Goal: Information Seeking & Learning: Learn about a topic

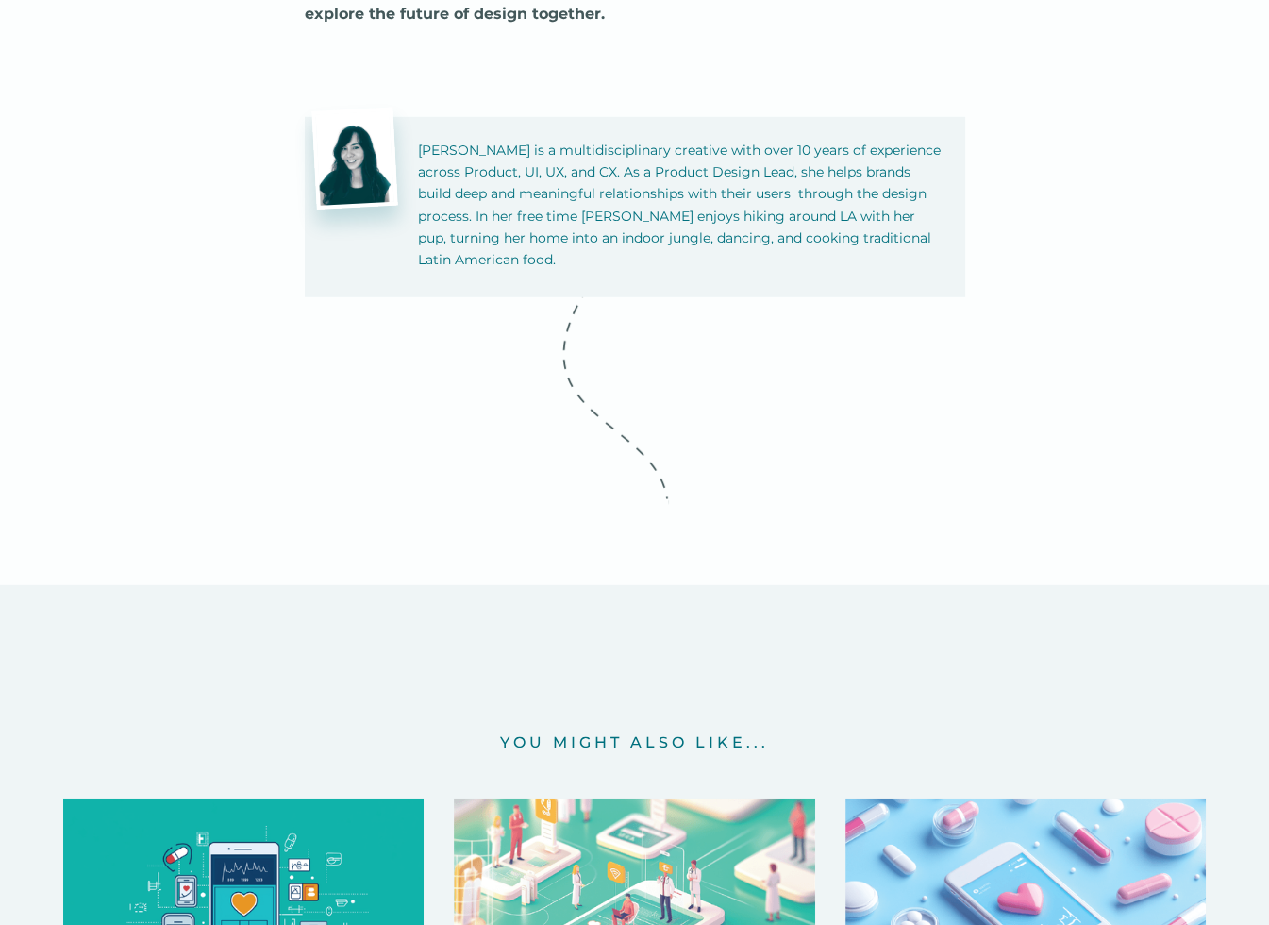
scroll to position [10570, 0]
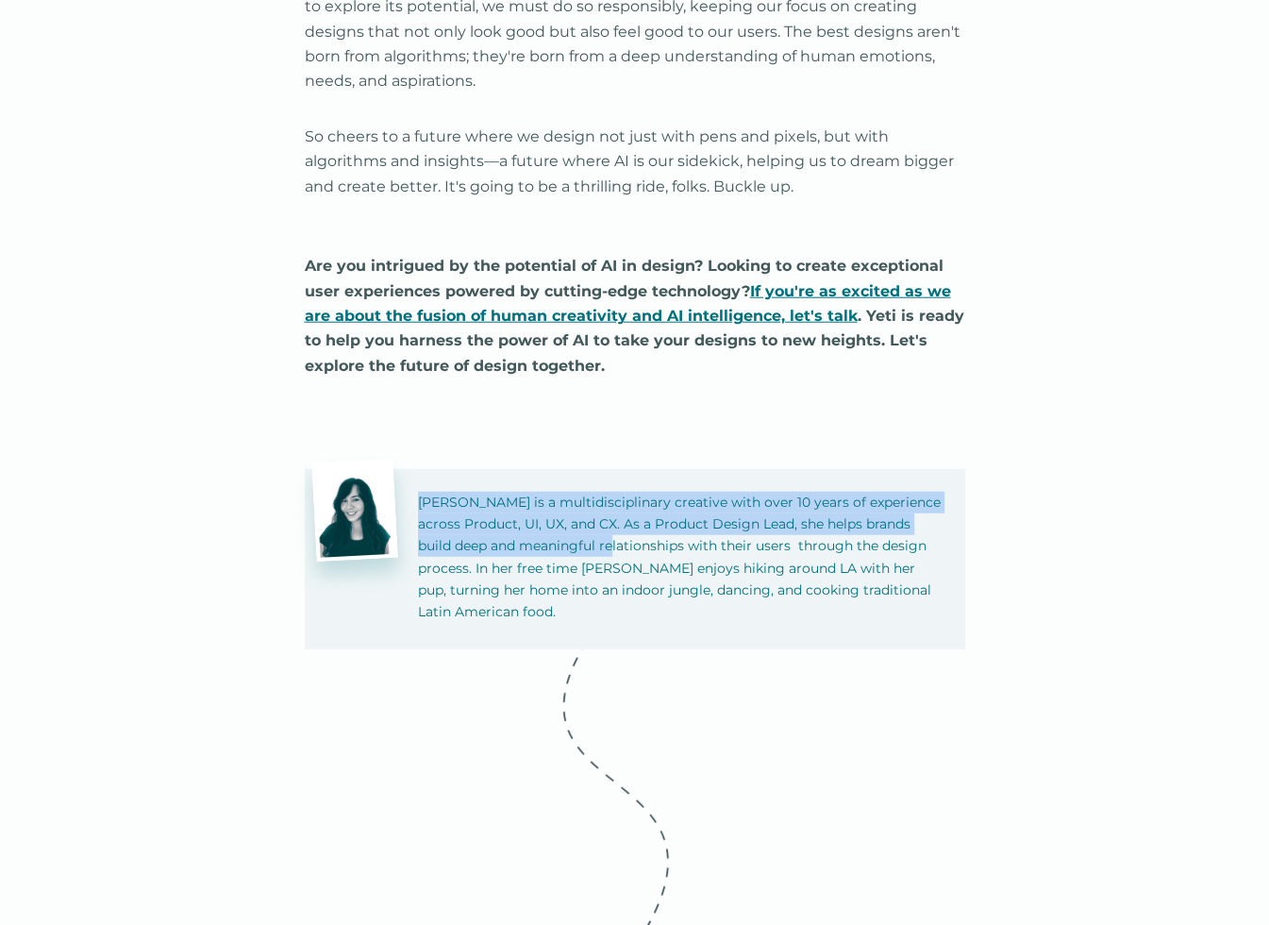
drag, startPoint x: 418, startPoint y: 495, endPoint x: 590, endPoint y: 551, distance: 180.9
click at [590, 551] on p "[PERSON_NAME] is a multidisciplinary creative with over 10 years of experience …" at bounding box center [680, 557] width 525 height 131
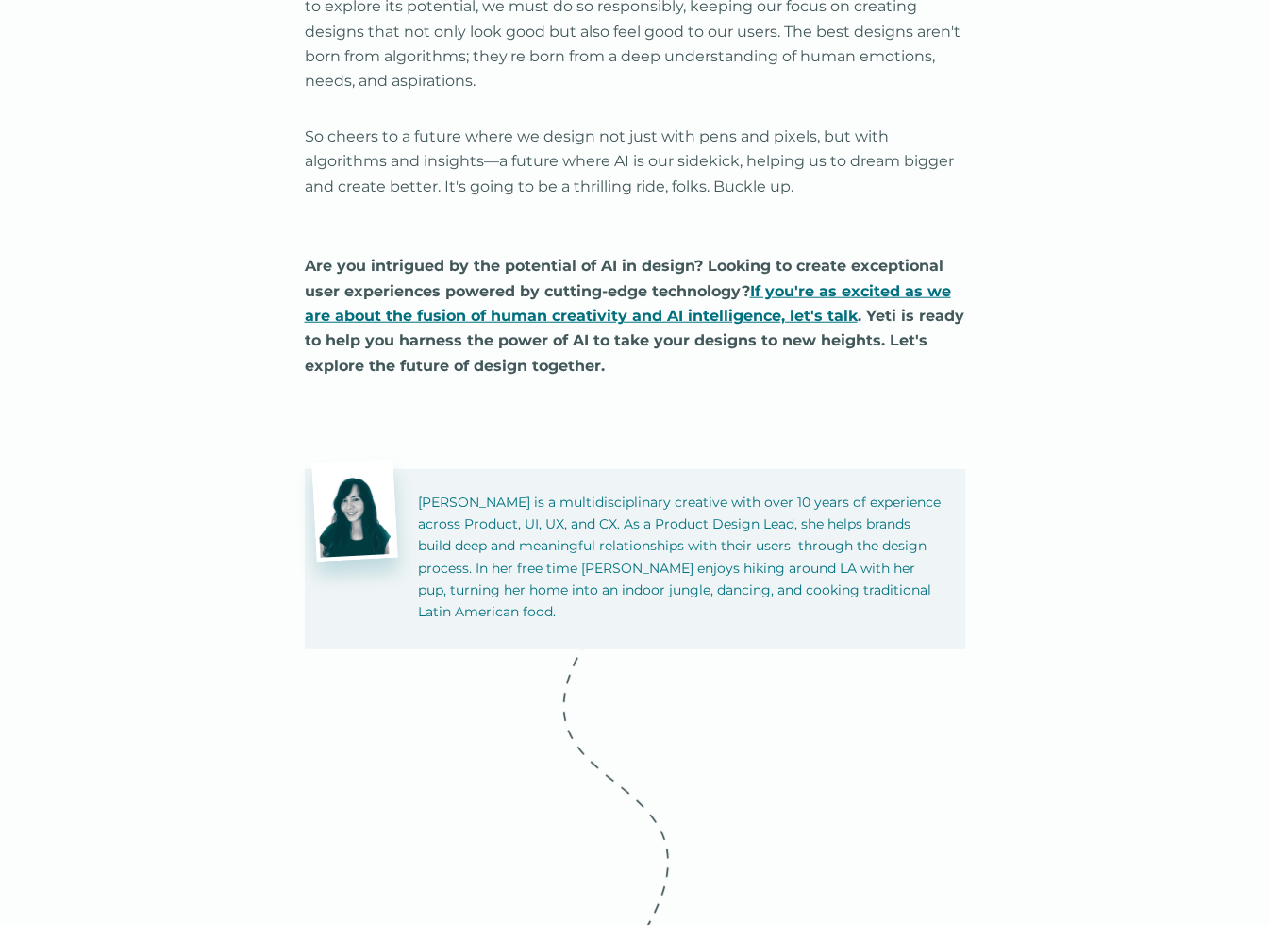
click at [428, 495] on p "[PERSON_NAME] is a multidisciplinary creative with over 10 years of experience …" at bounding box center [680, 557] width 525 height 131
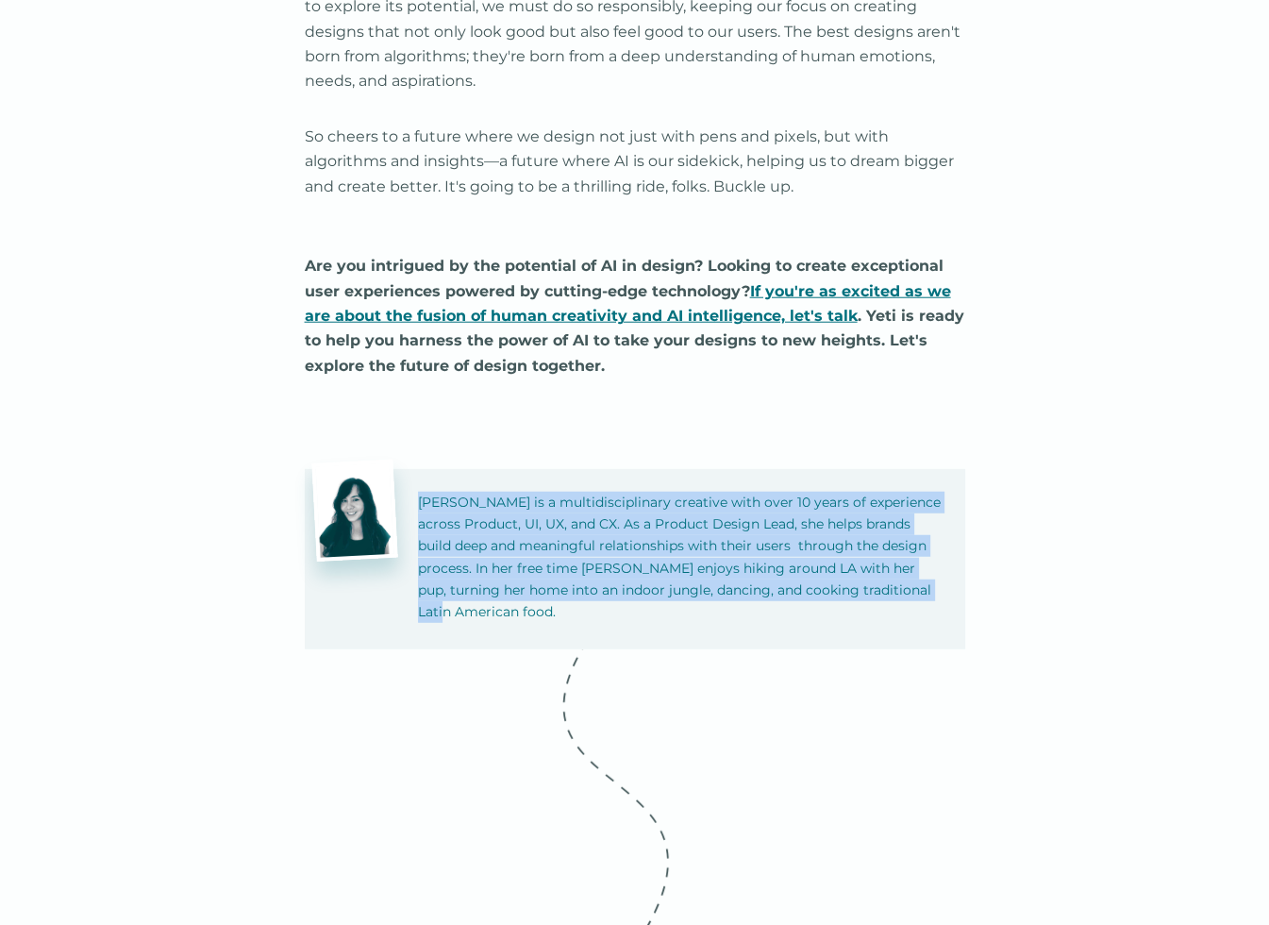
drag, startPoint x: 416, startPoint y: 494, endPoint x: 964, endPoint y: 582, distance: 554.5
click at [964, 582] on div "Laura is a multidisciplinary creative with over 10 years of experience across P…" at bounding box center [680, 559] width 570 height 180
copy p "Laura is a multidisciplinary creative with over 10 years of experience across P…"
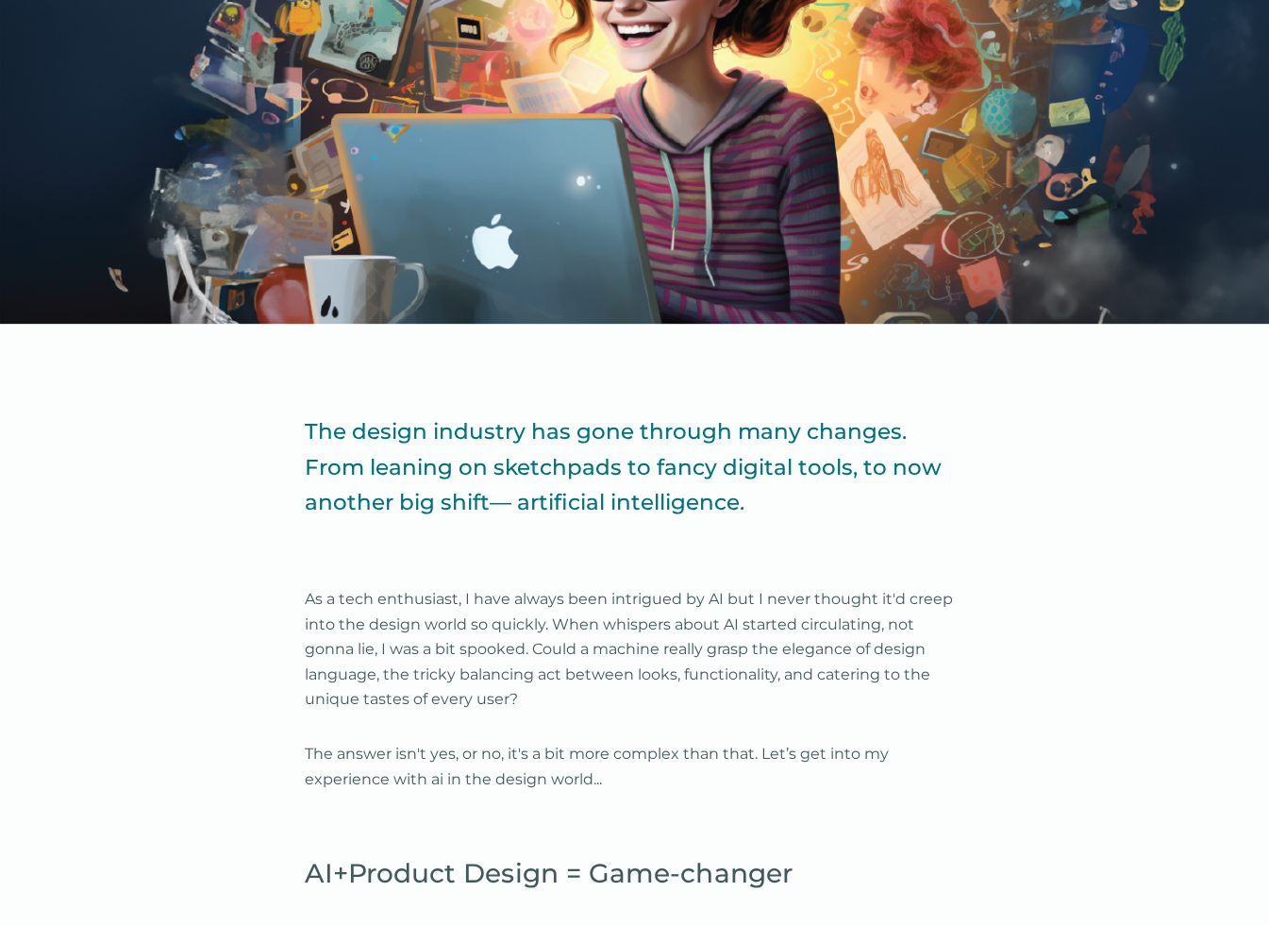
scroll to position [1057, 0]
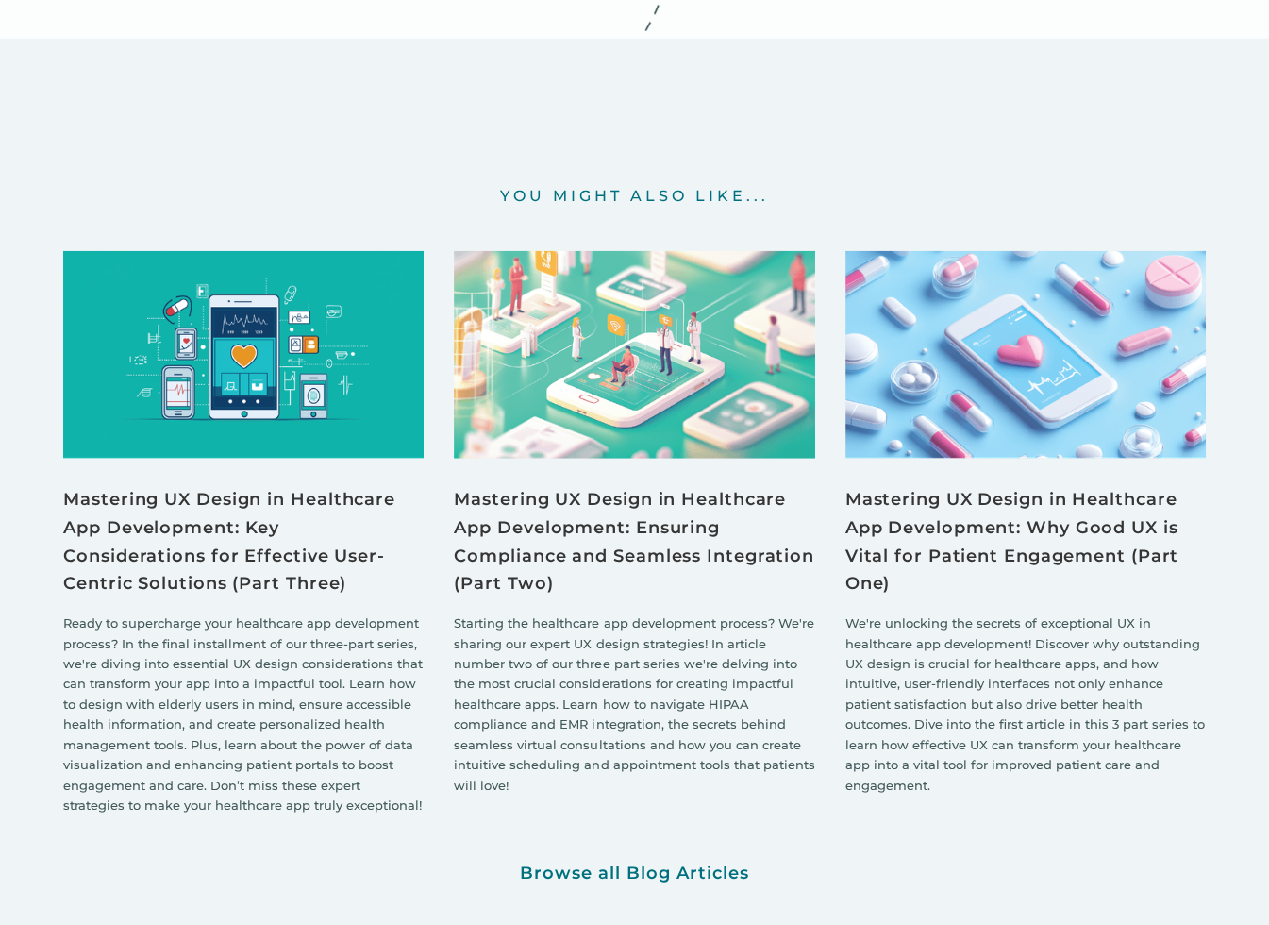
scroll to position [4228, 0]
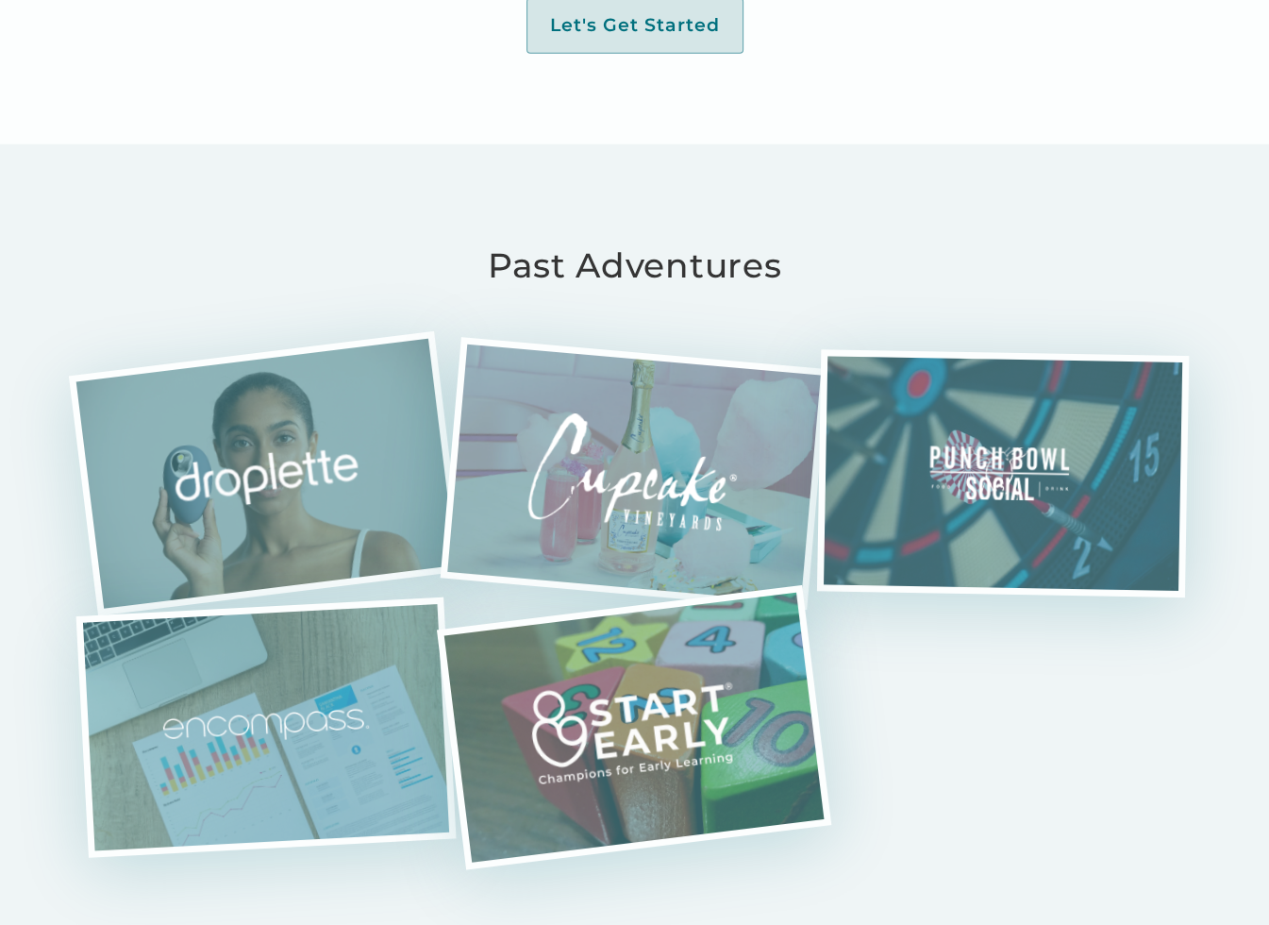
scroll to position [4228, 0]
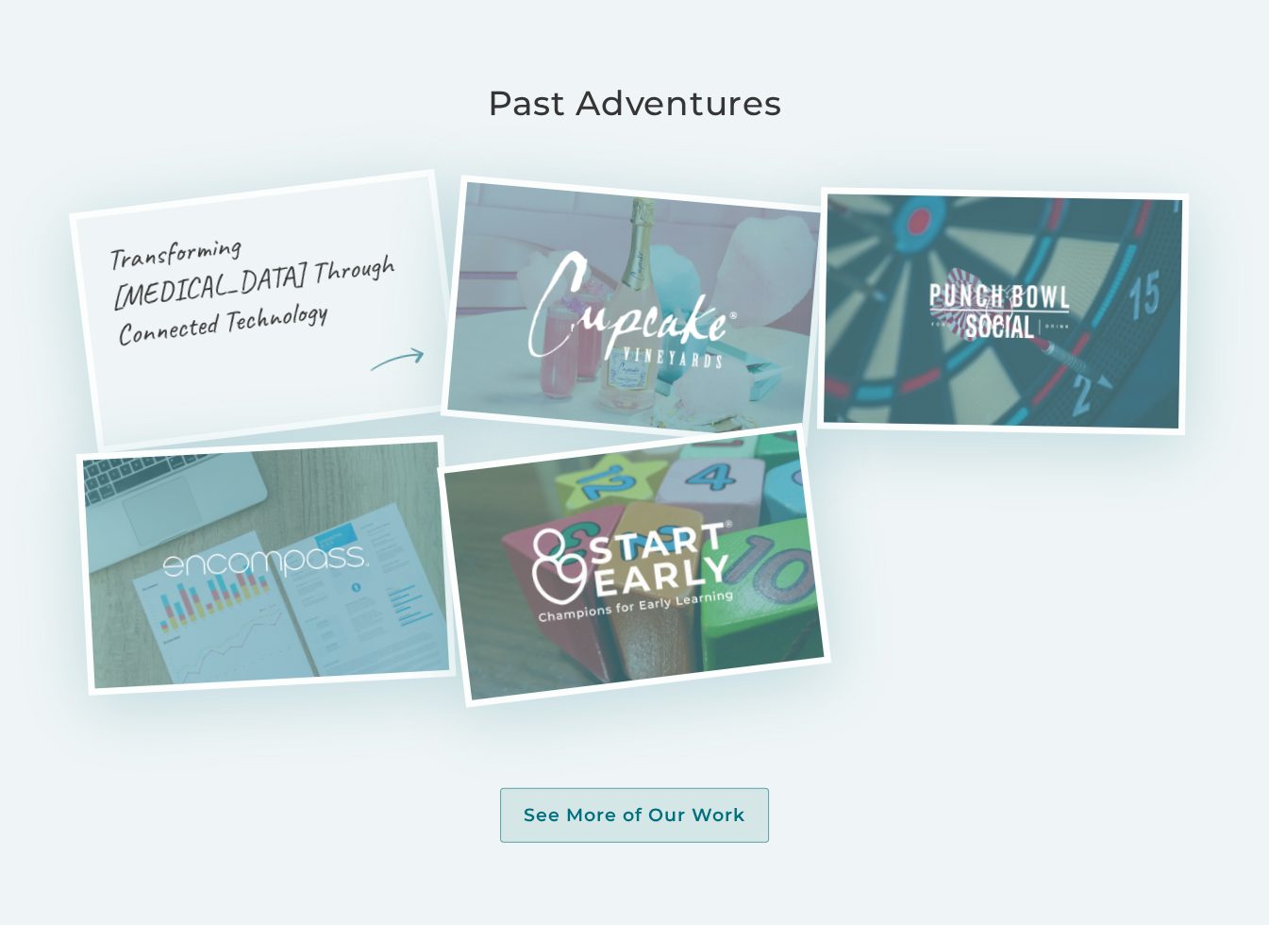
click at [284, 282] on h3 "Transforming Skin Care Through Connected Technology" at bounding box center [263, 280] width 316 height 150
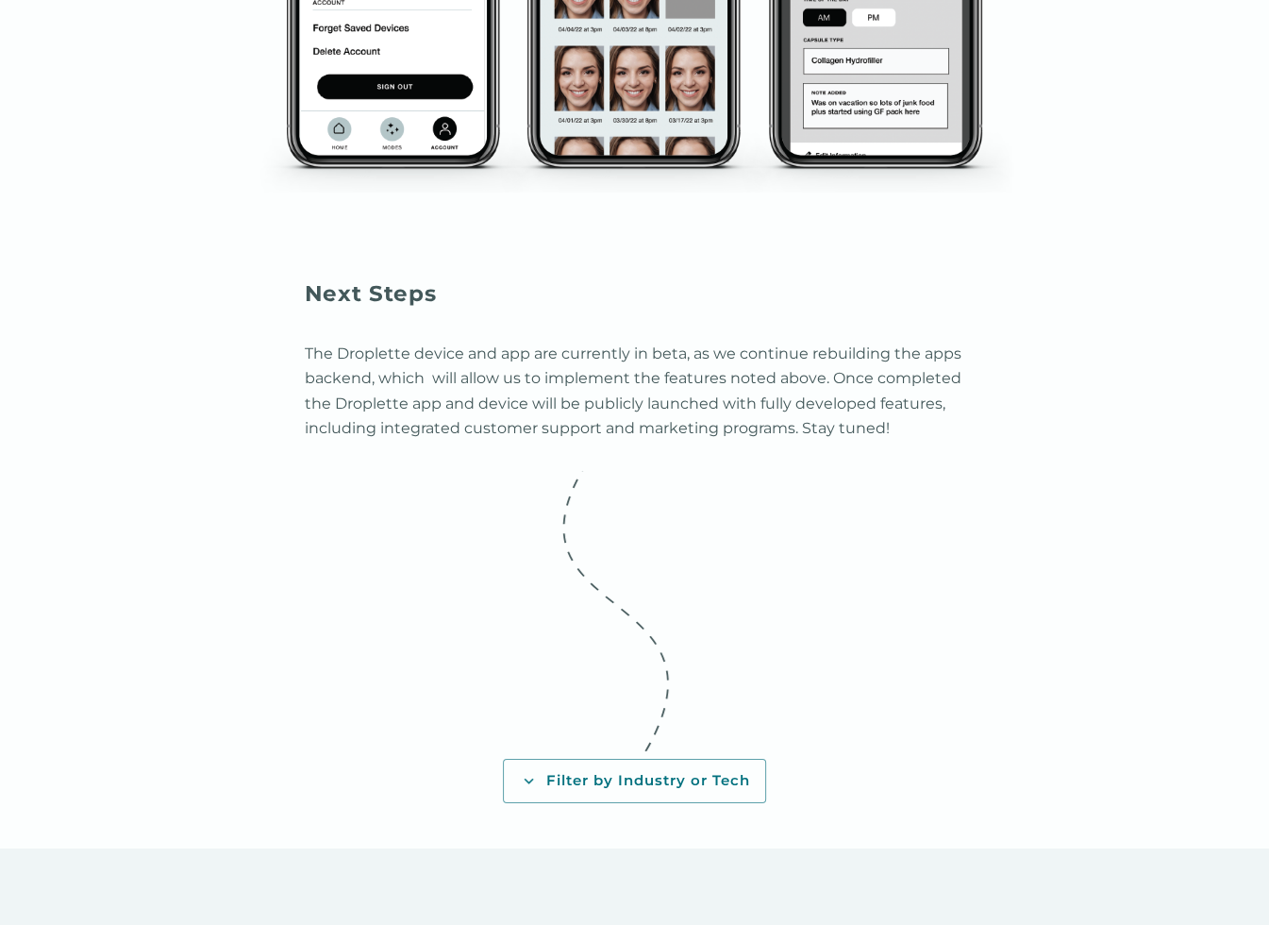
scroll to position [5989, 0]
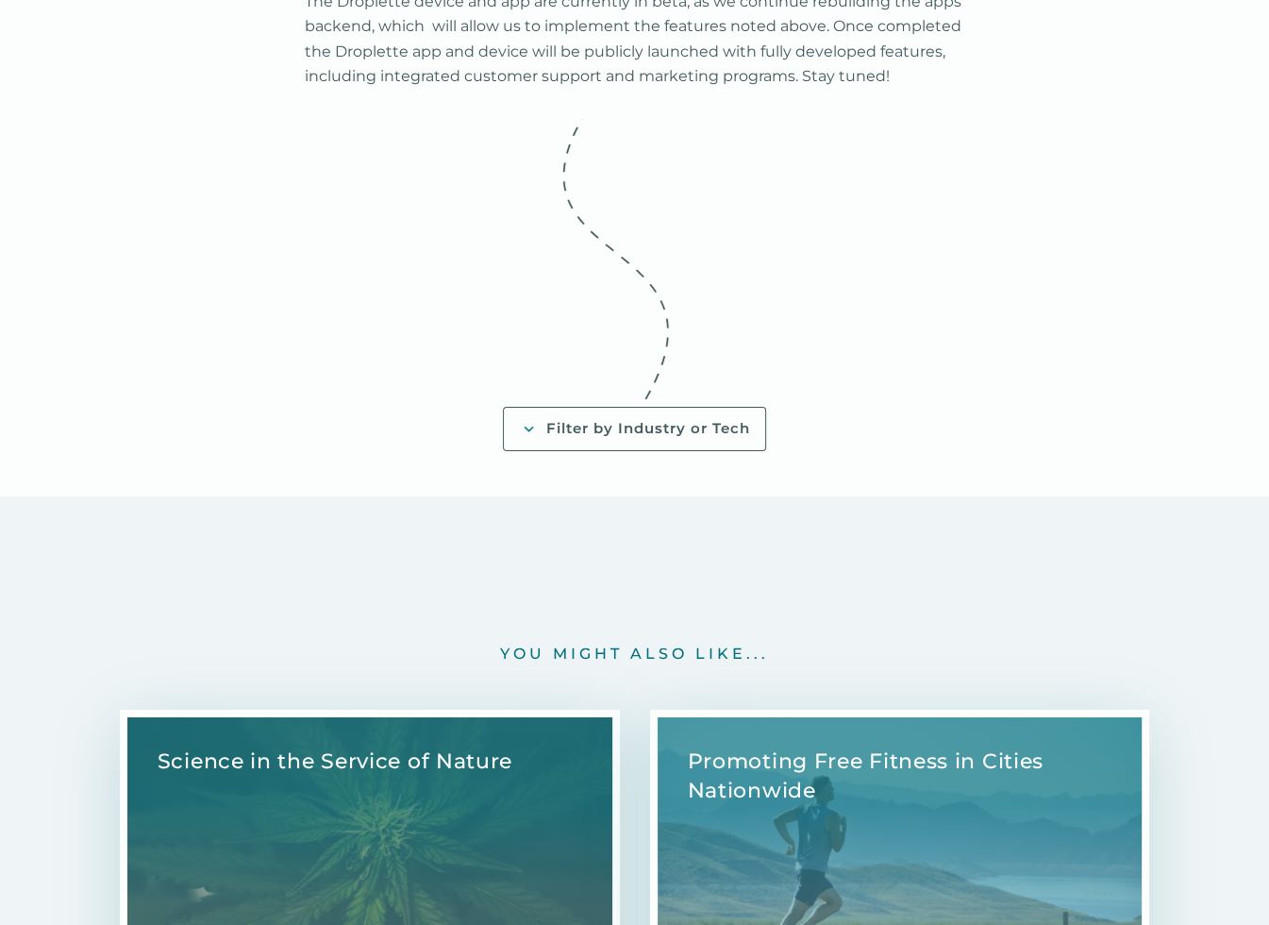
click at [630, 423] on div "Filter by Industry or Tech" at bounding box center [648, 429] width 204 height 20
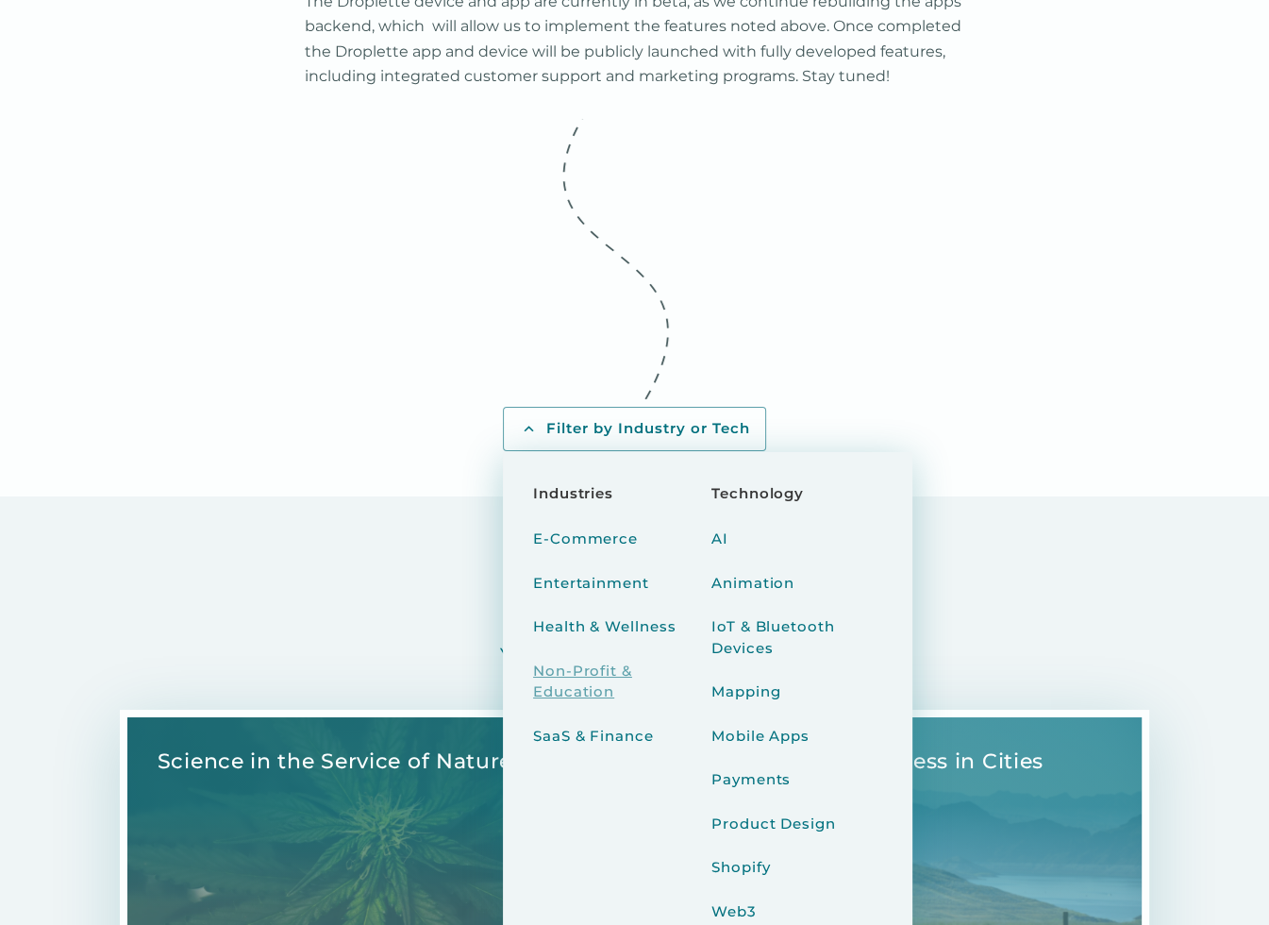
scroll to position [6342, 0]
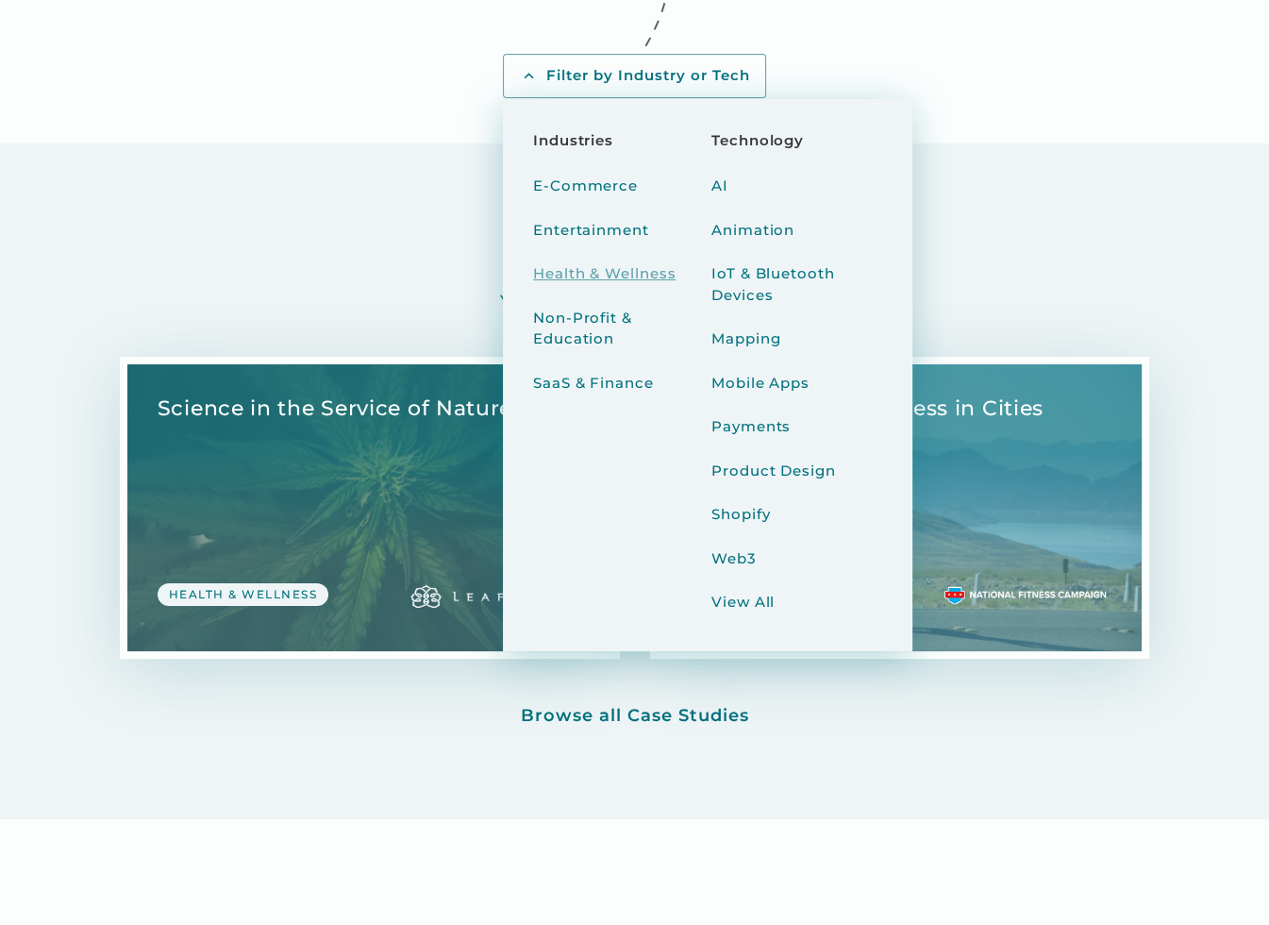
click at [581, 278] on div "Health & Wellness" at bounding box center [604, 274] width 143 height 22
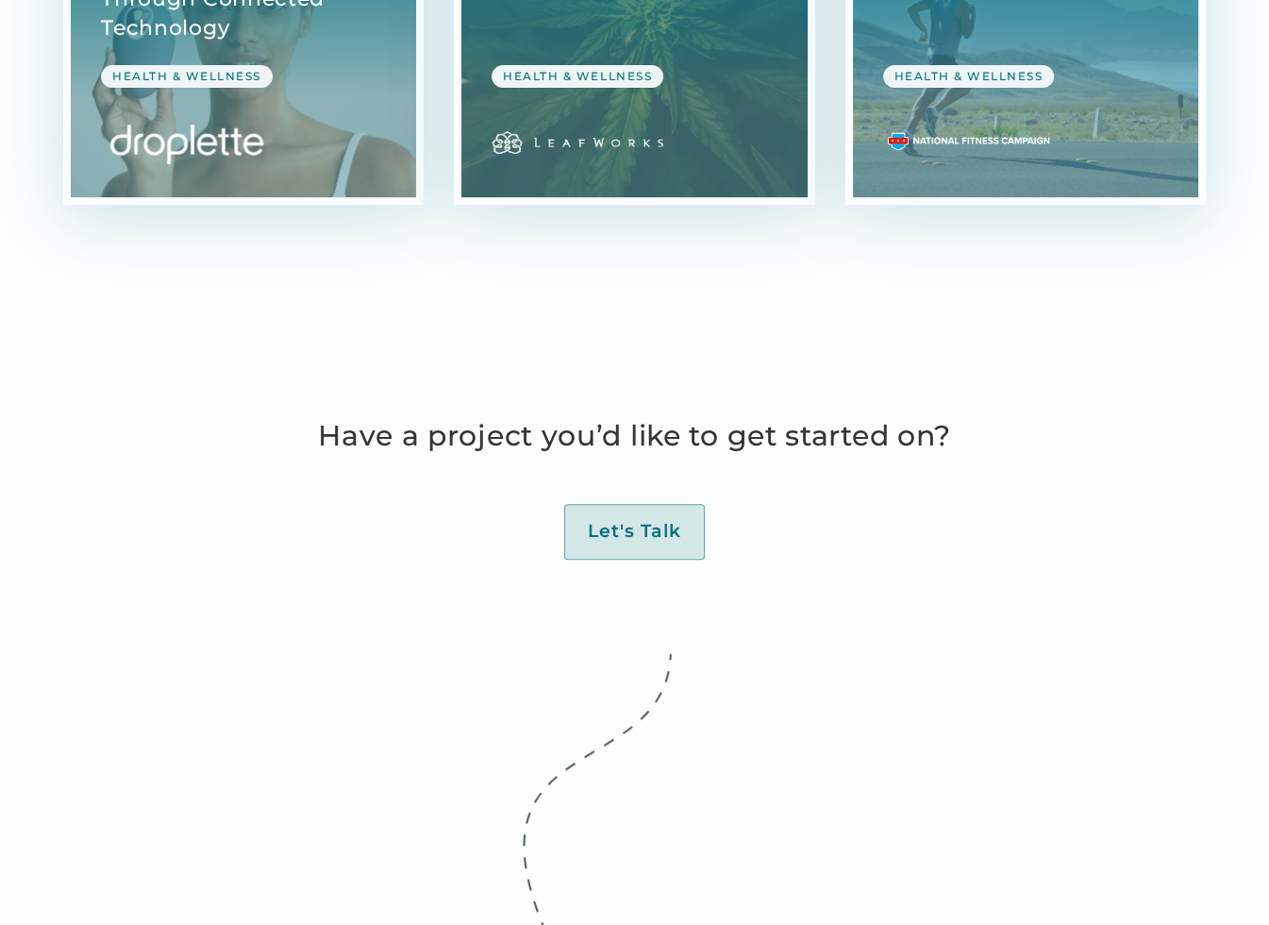
scroll to position [352, 0]
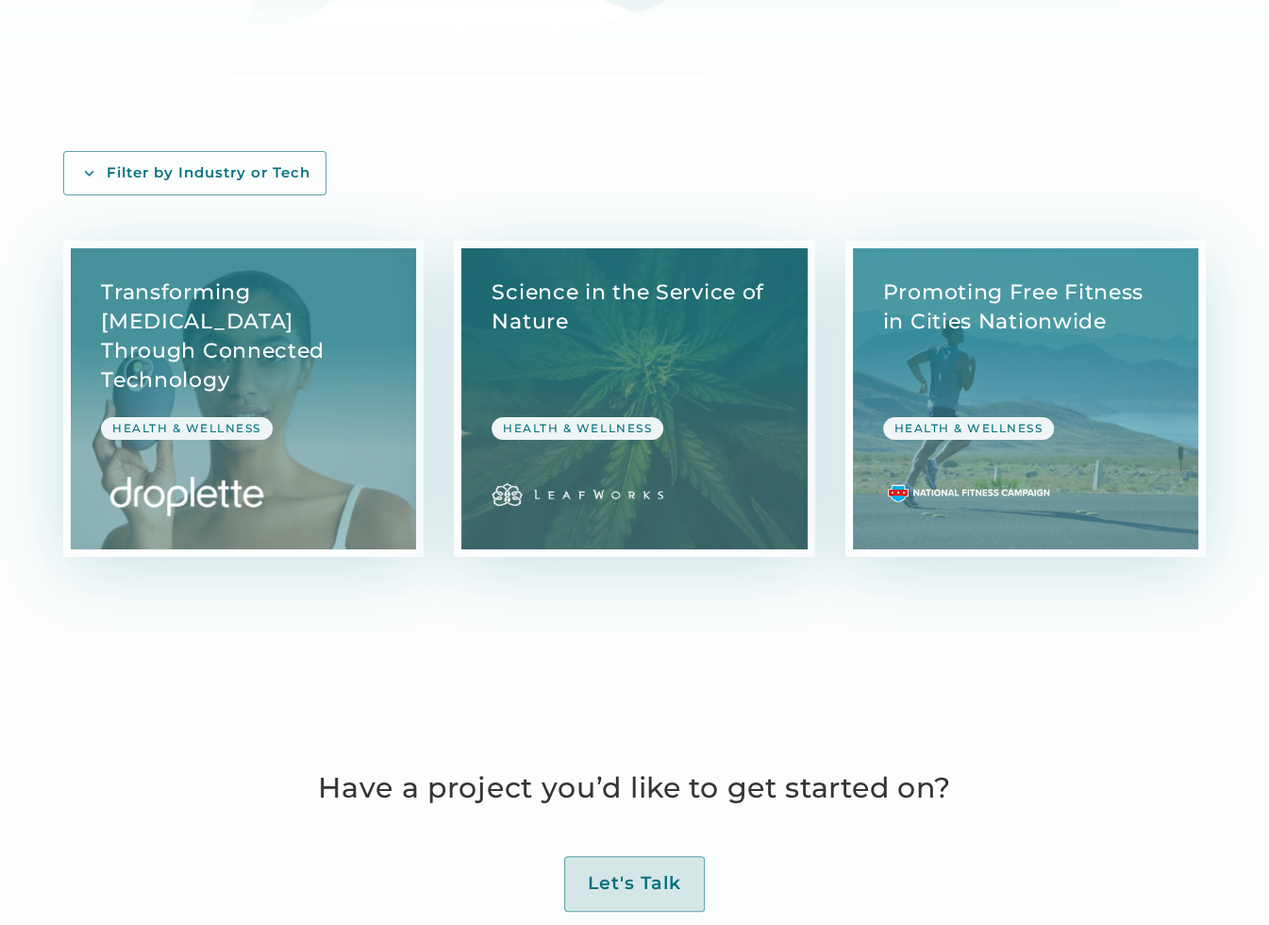
click at [223, 174] on div "Filter by Industry or Tech" at bounding box center [209, 173] width 204 height 20
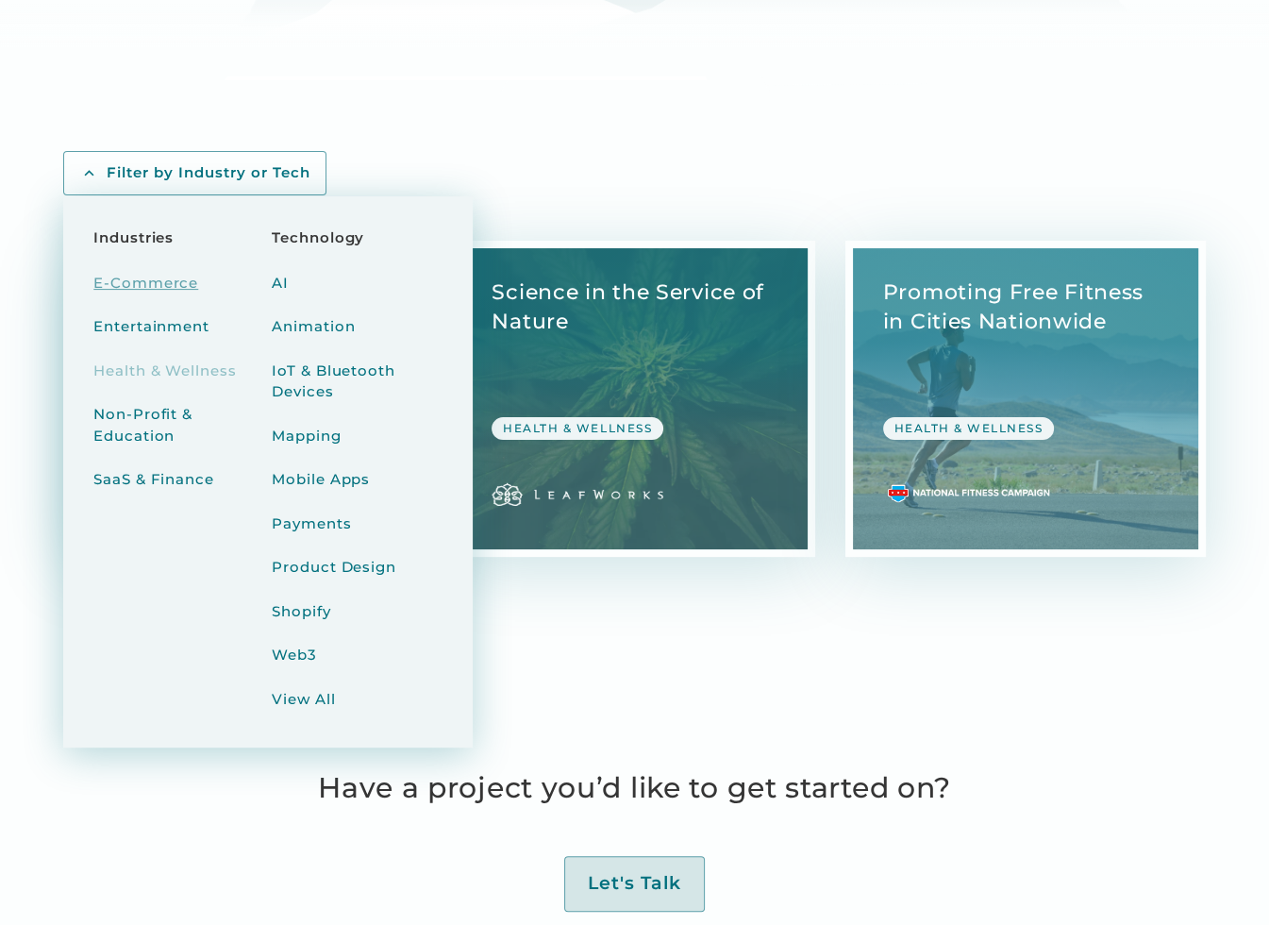
click at [134, 276] on div "E-Commerce" at bounding box center [145, 284] width 105 height 22
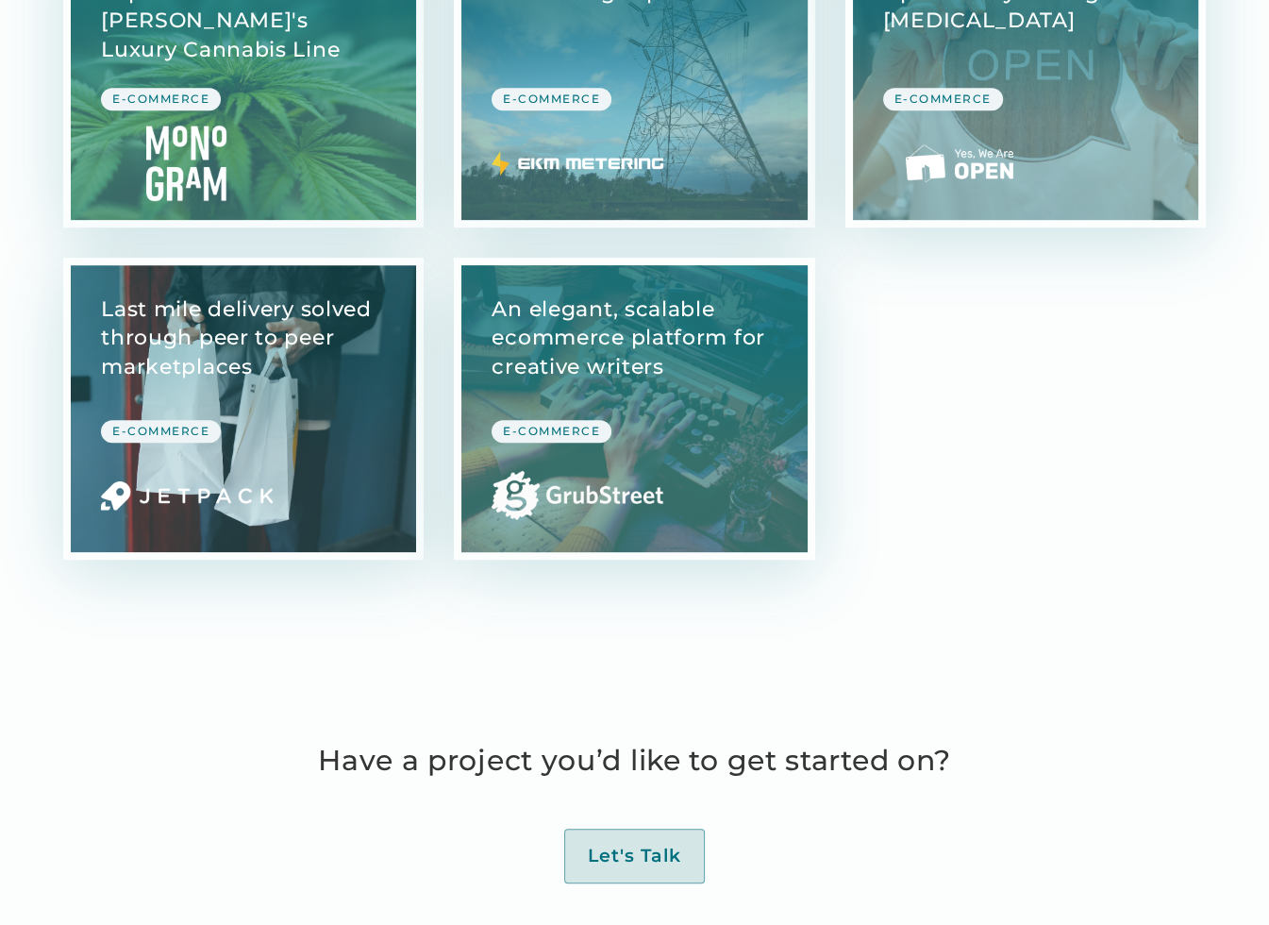
scroll to position [704, 0]
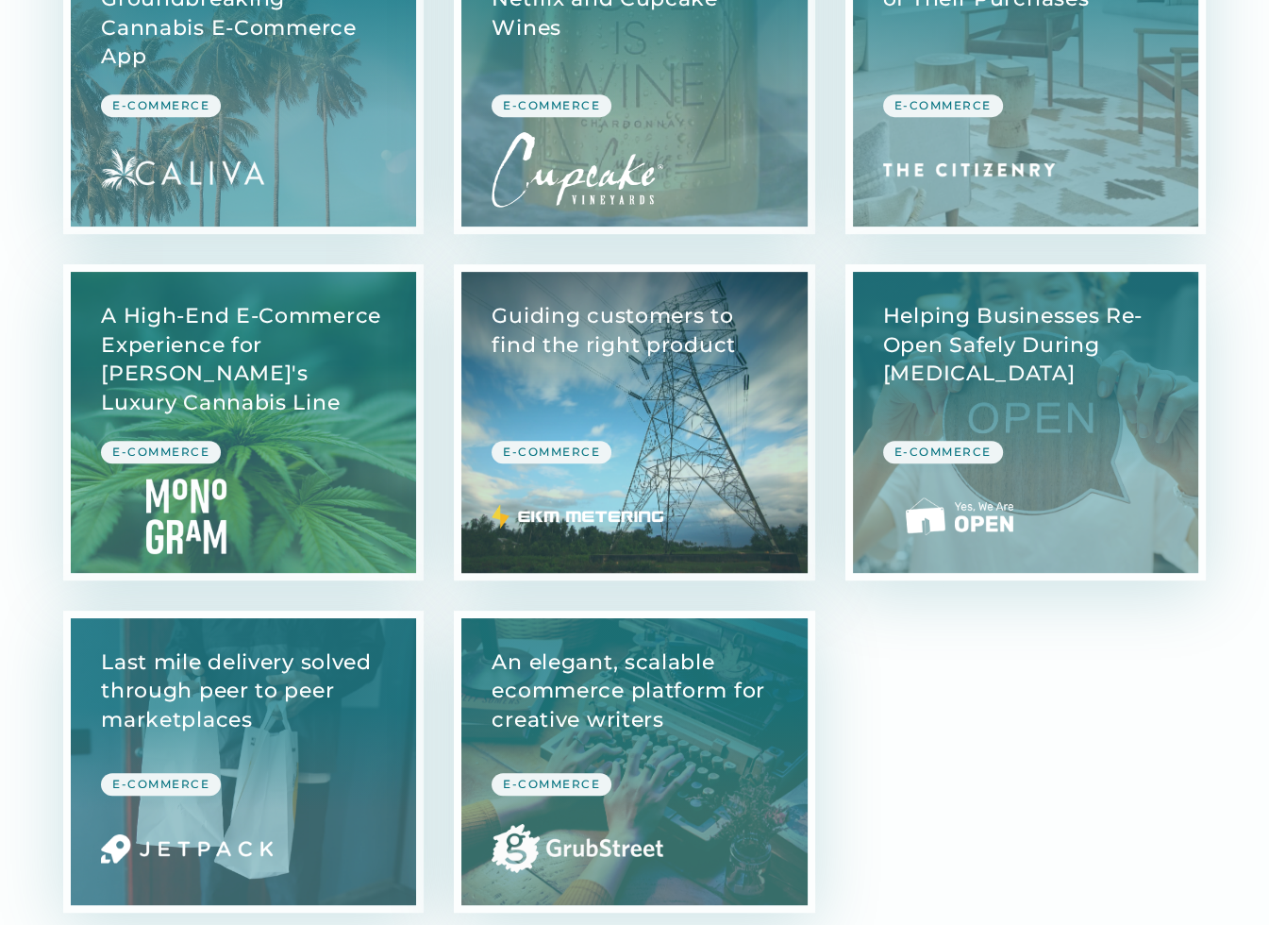
click at [668, 334] on link "View Case Study" at bounding box center [633, 422] width 345 height 301
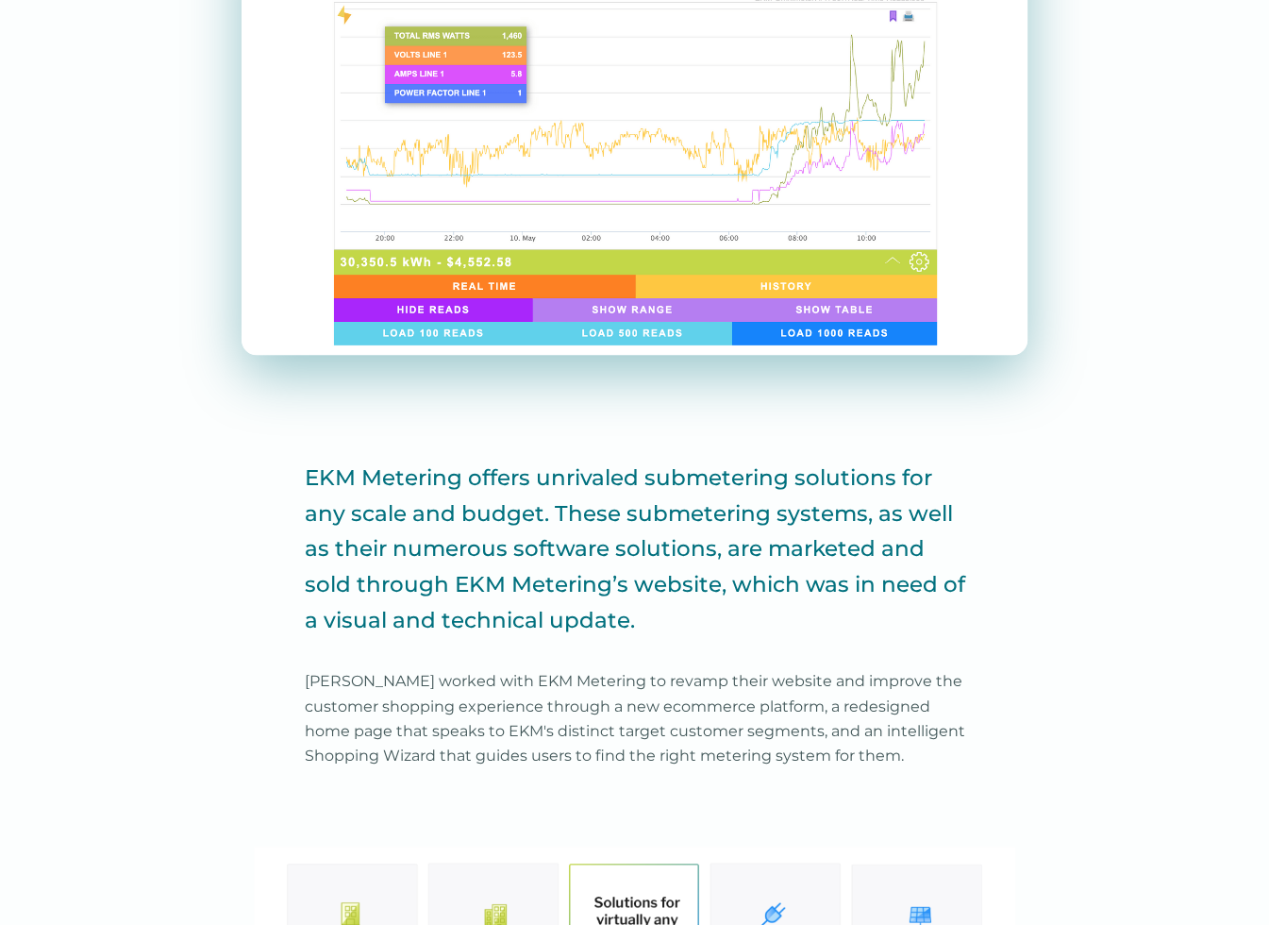
scroll to position [1057, 0]
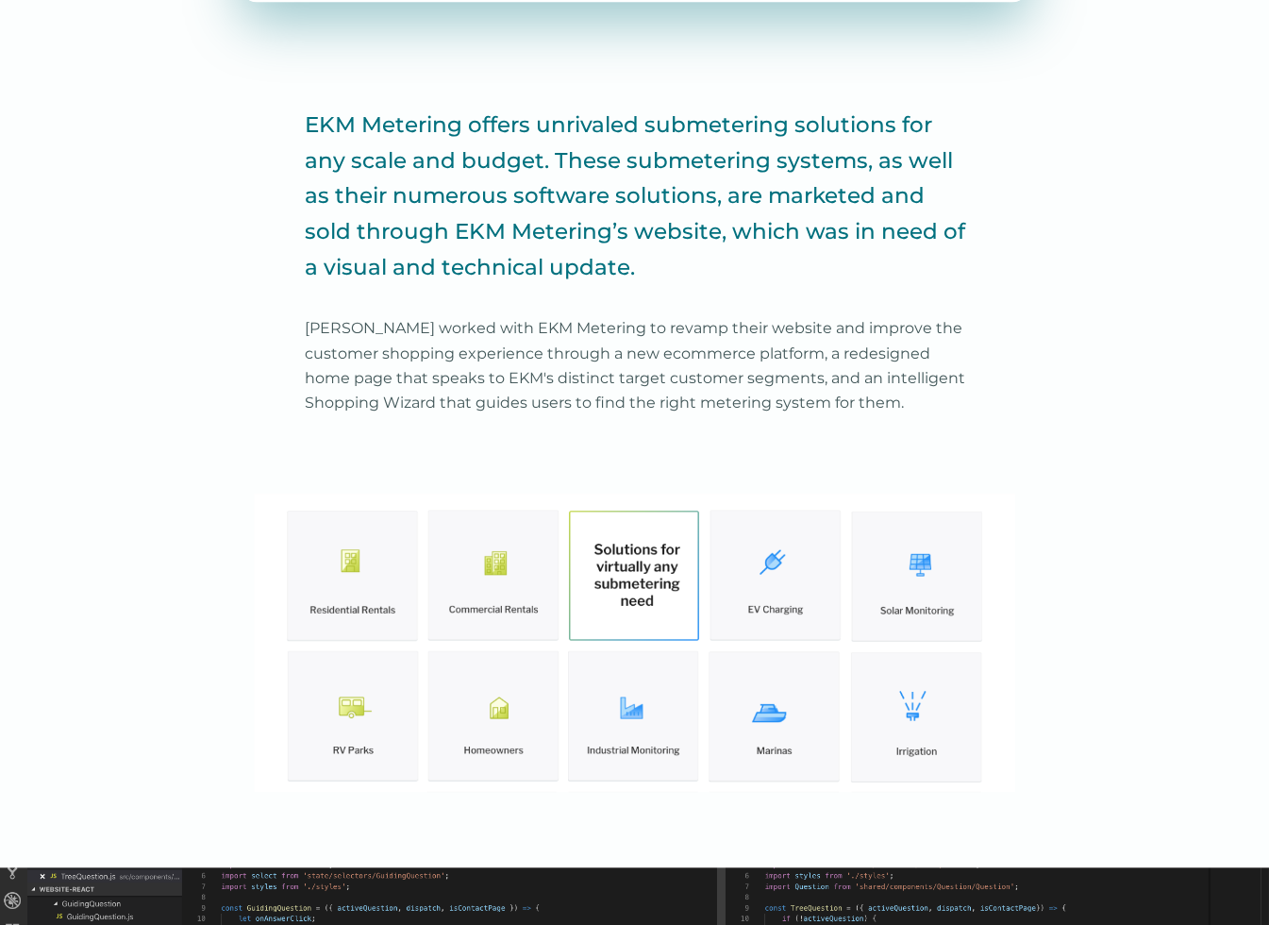
click at [527, 588] on img at bounding box center [635, 643] width 762 height 298
click at [491, 588] on img at bounding box center [635, 643] width 762 height 298
click at [782, 577] on img at bounding box center [635, 643] width 762 height 298
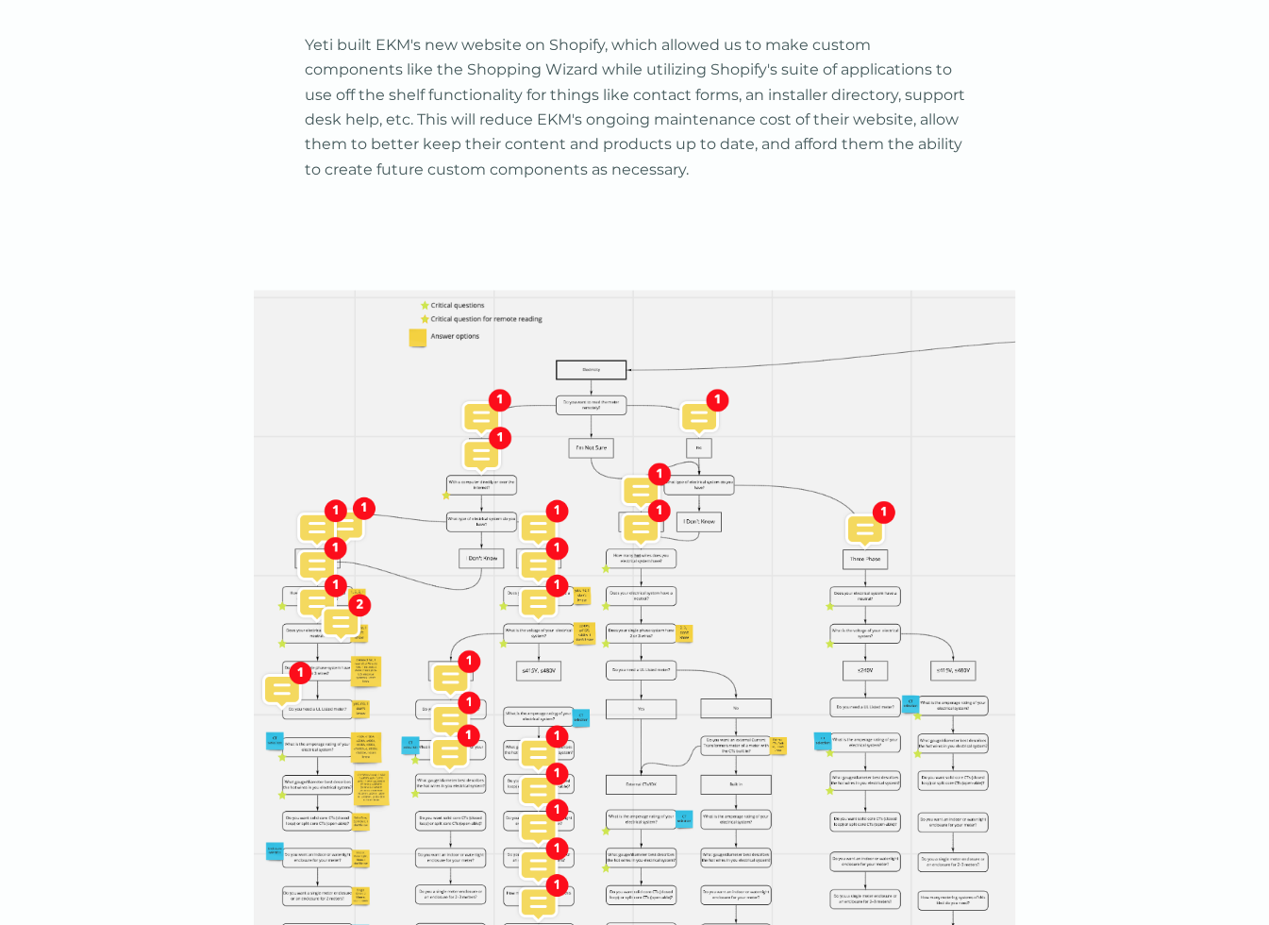
scroll to position [3523, 0]
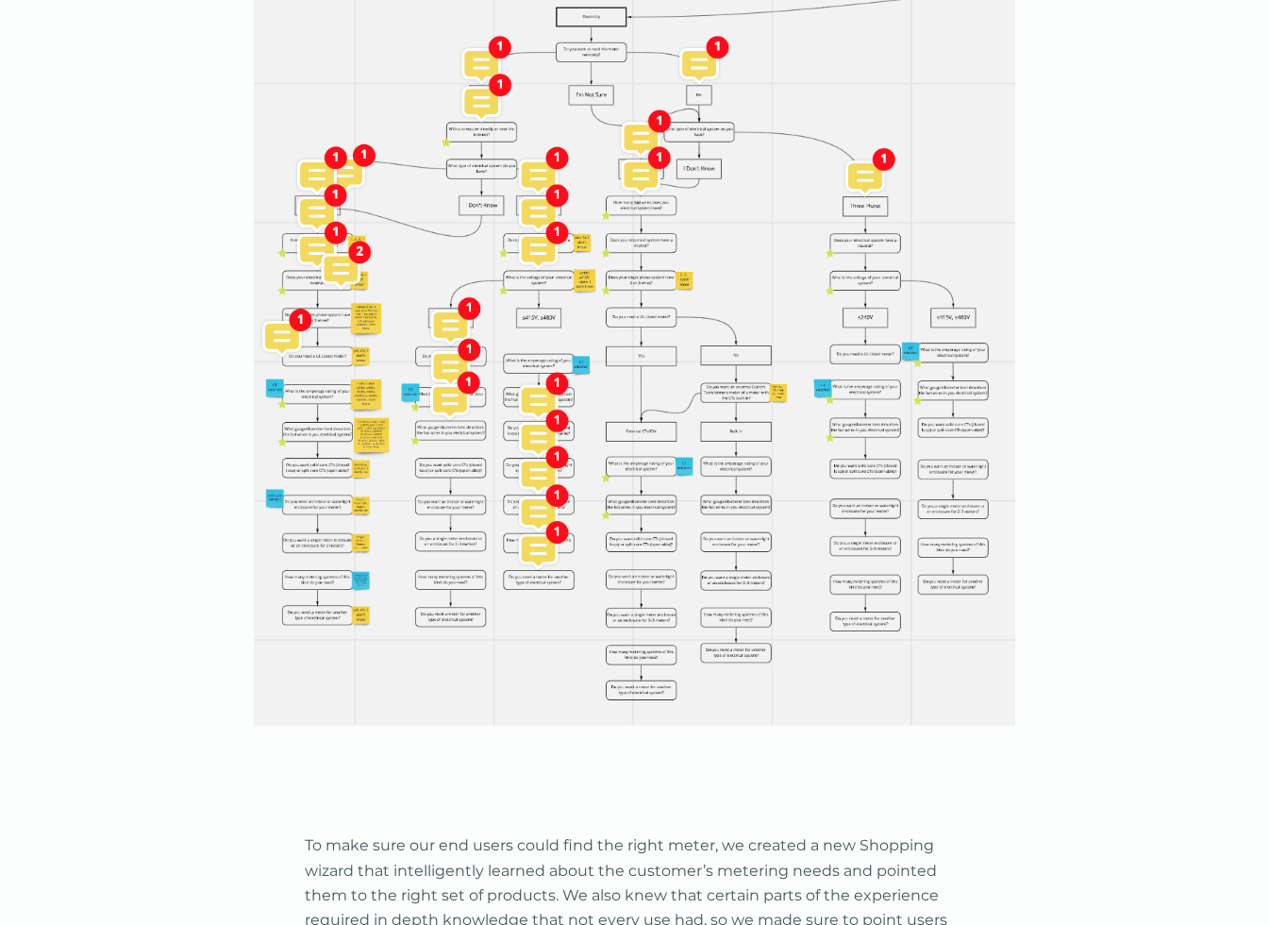
click at [458, 328] on img at bounding box center [635, 332] width 762 height 788
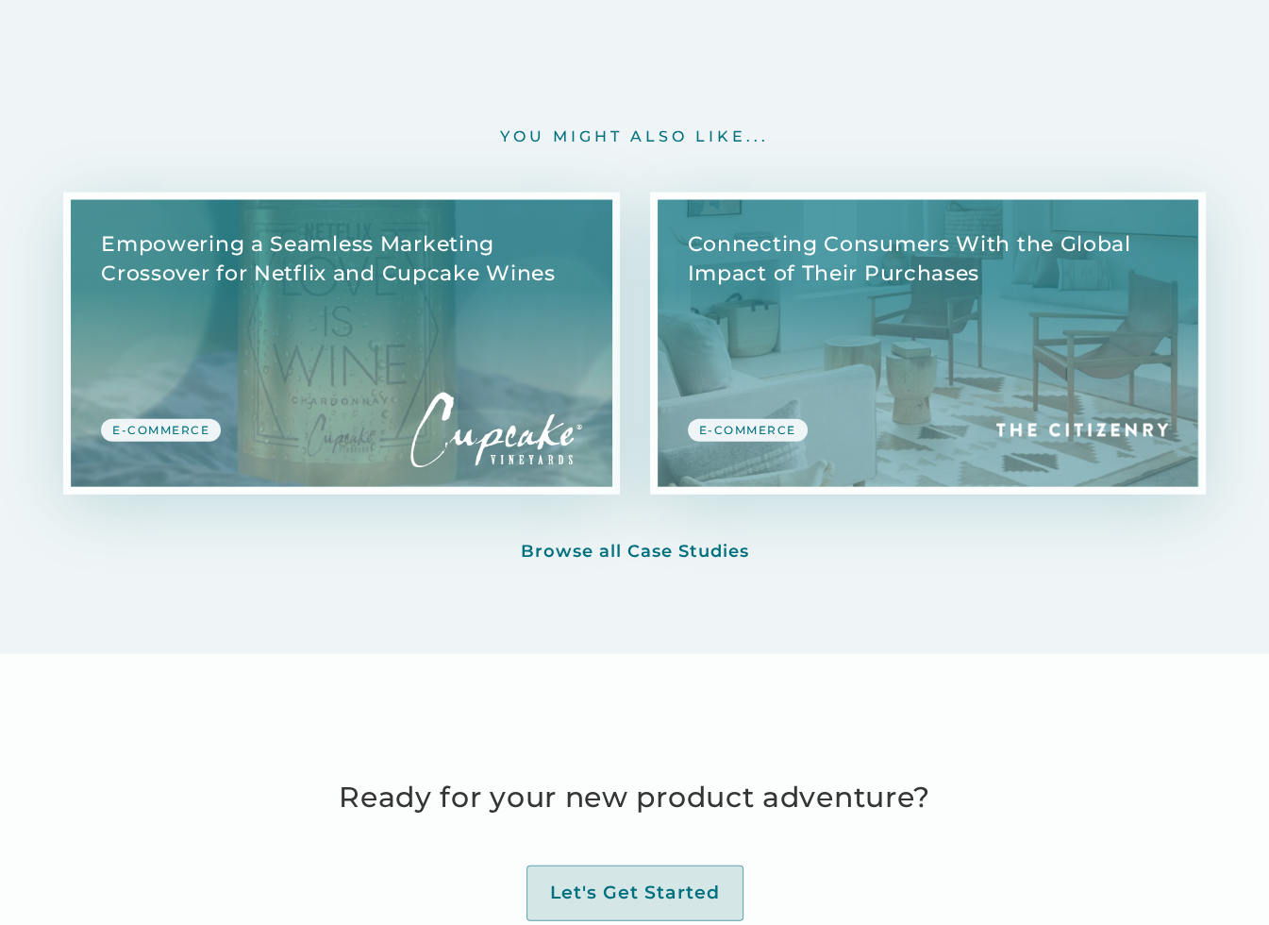
scroll to position [10217, 0]
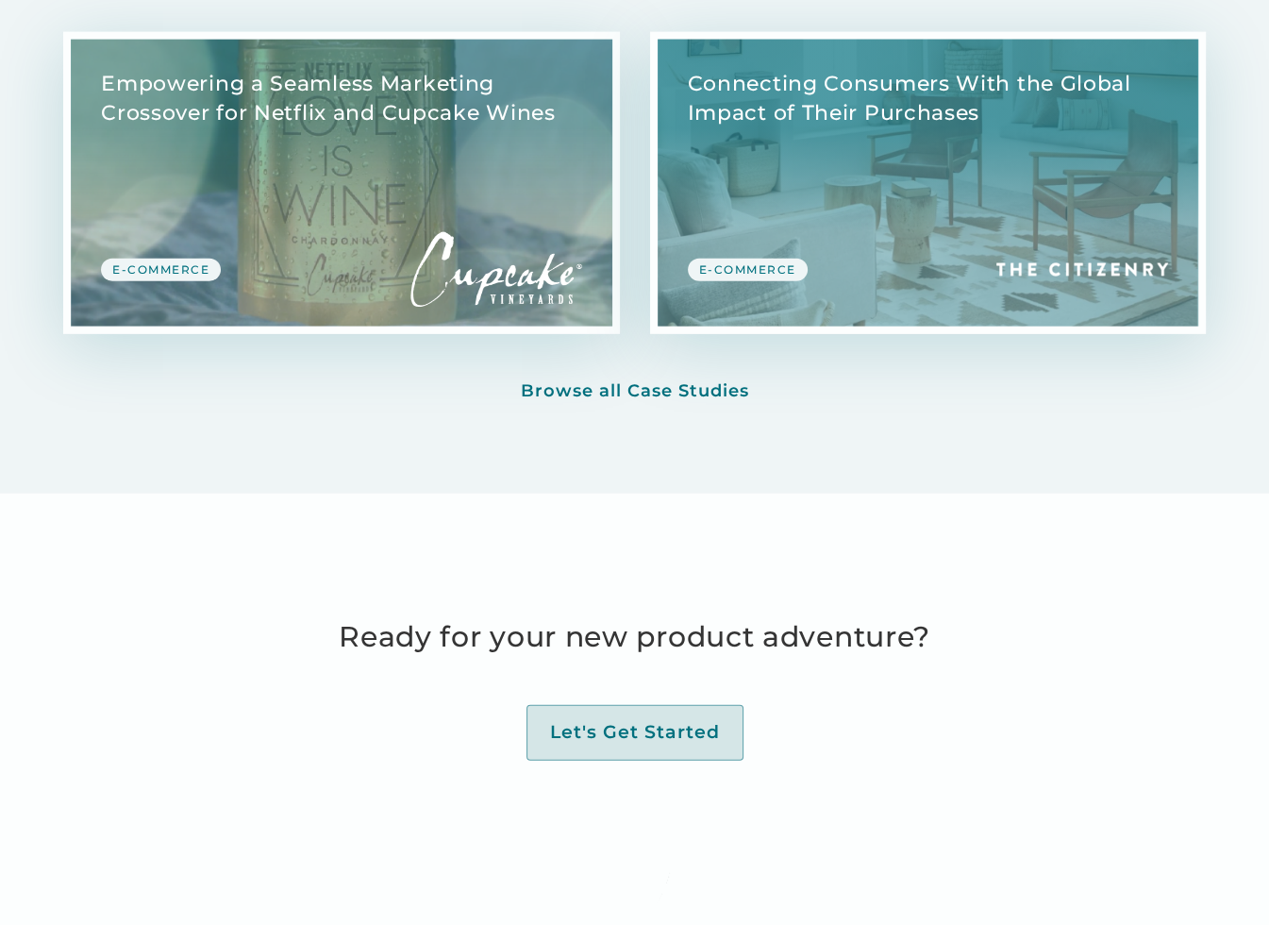
click at [366, 208] on link "View Case Study" at bounding box center [341, 183] width 541 height 287
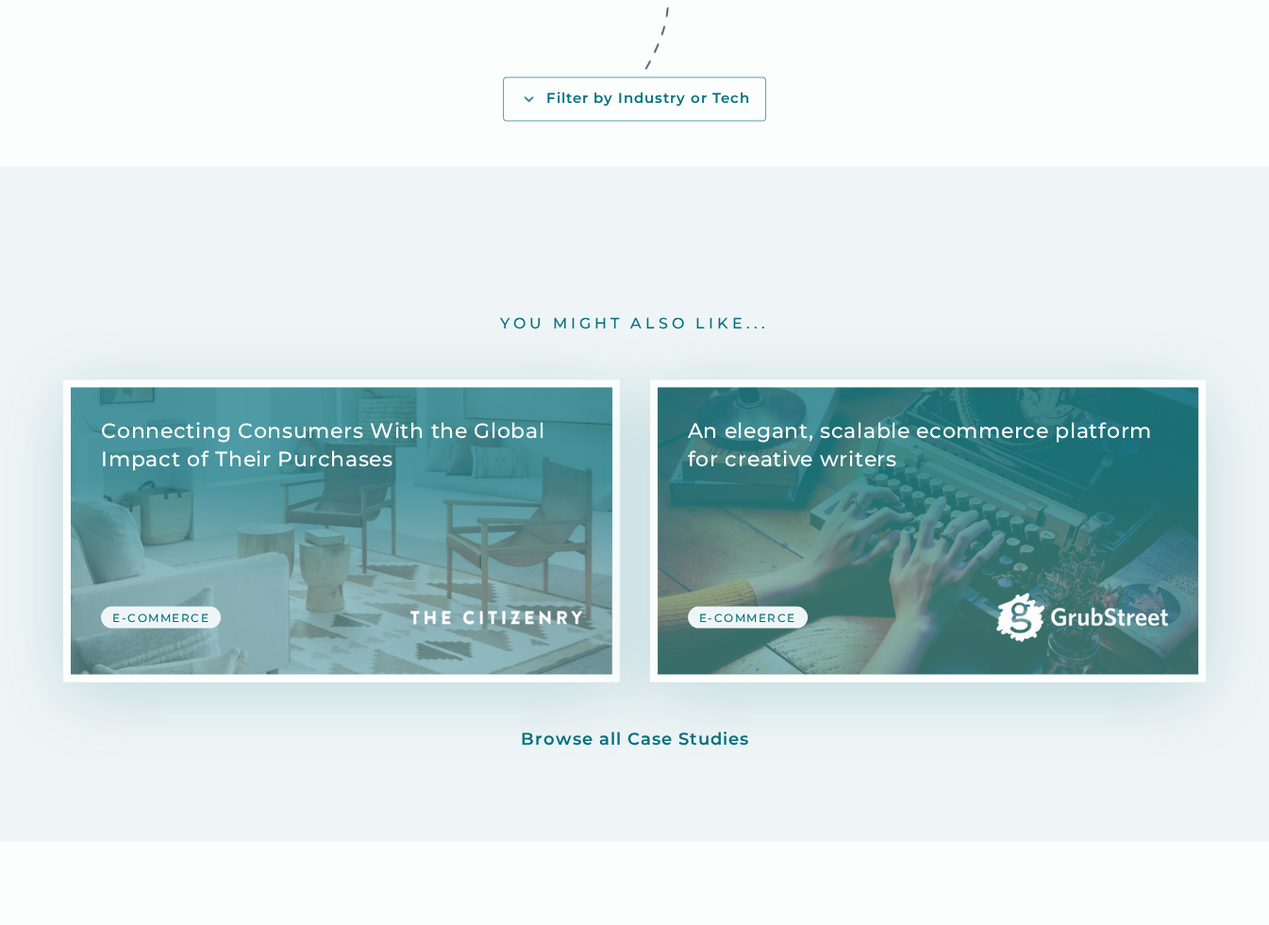
scroll to position [9160, 0]
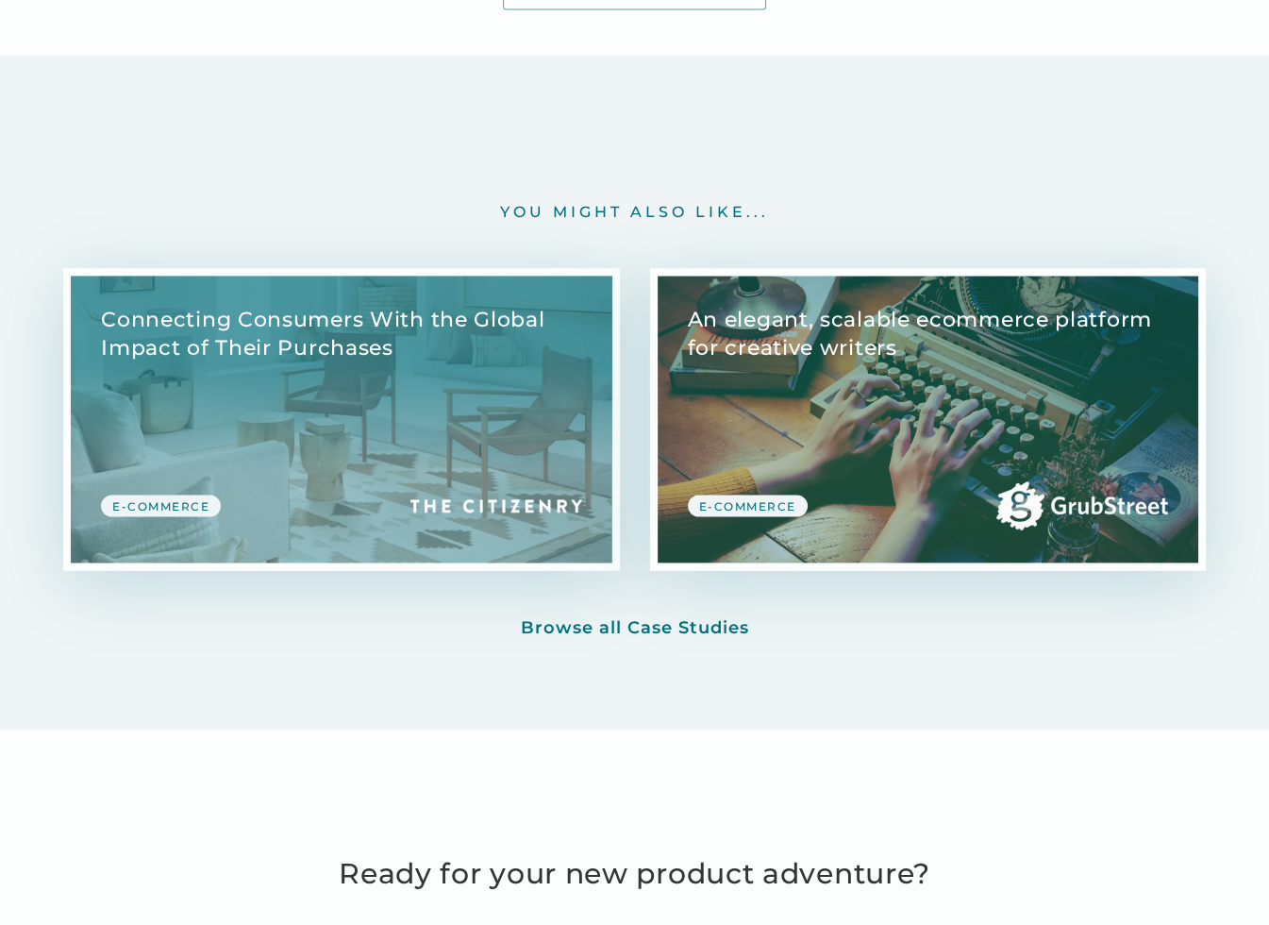
click at [853, 394] on link "View Case Study" at bounding box center [928, 419] width 541 height 287
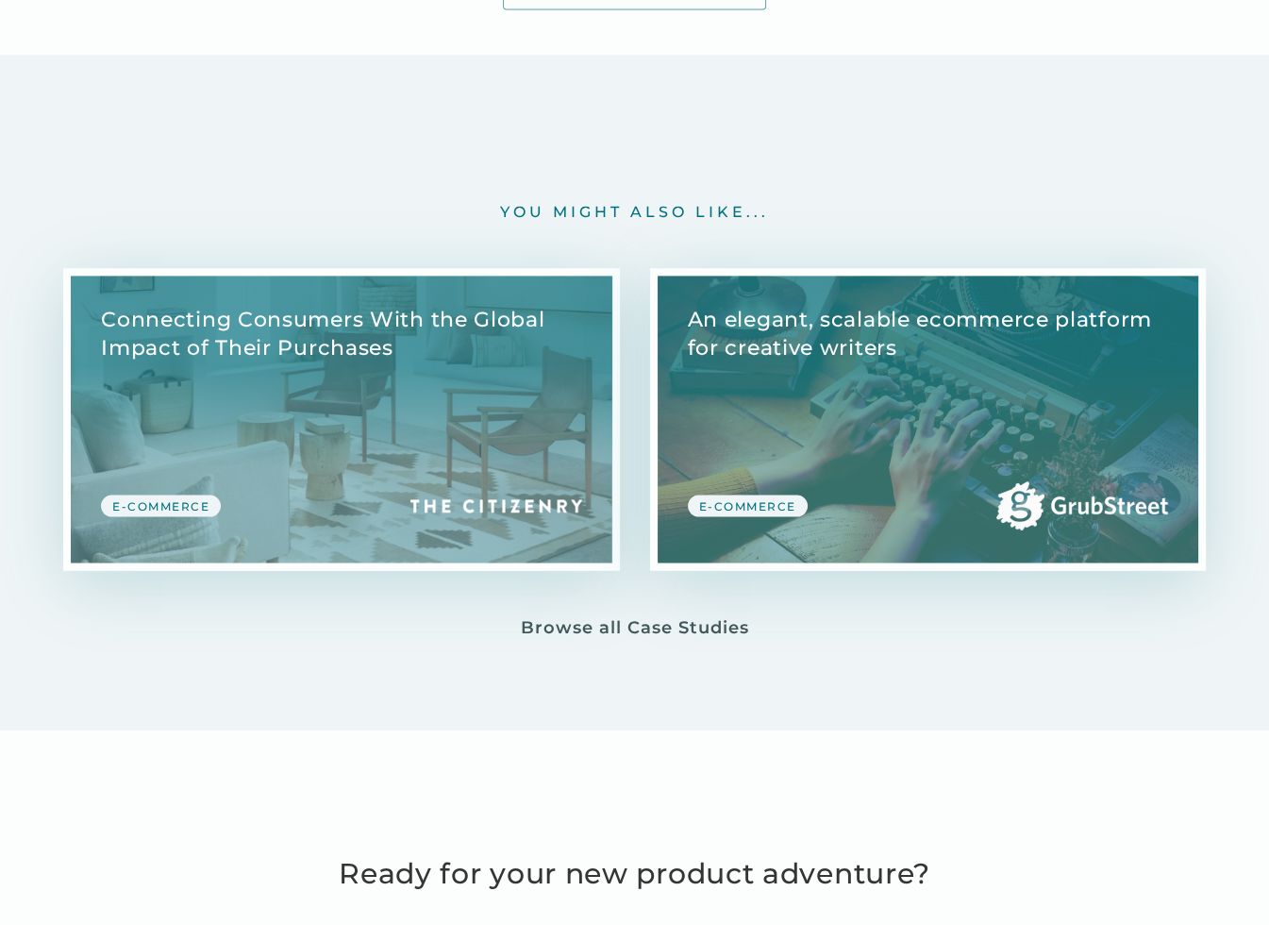
click at [630, 616] on div "Browse all Case Studies" at bounding box center [635, 627] width 228 height 22
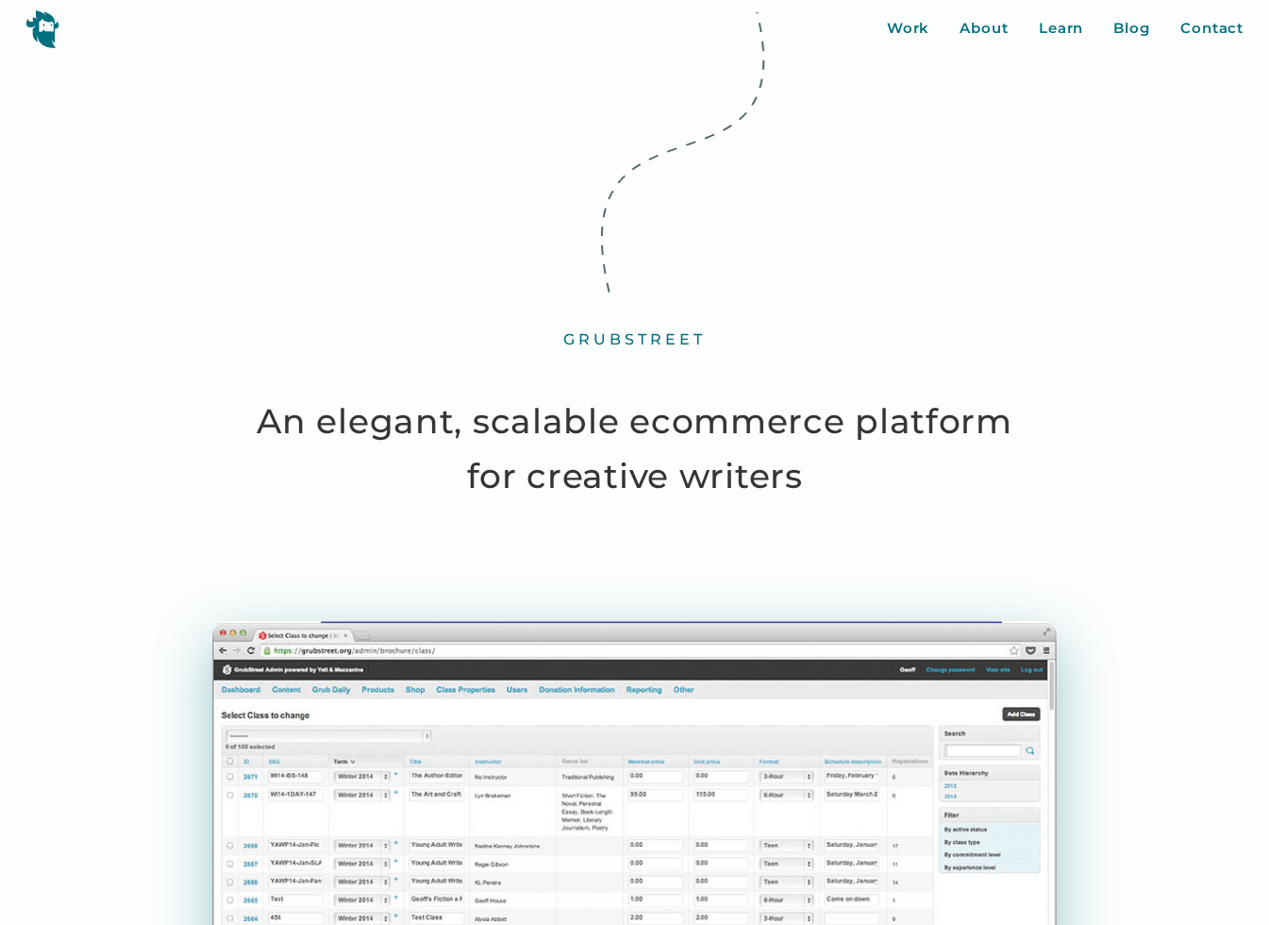
drag, startPoint x: 430, startPoint y: 209, endPoint x: 579, endPoint y: 278, distance: 164.7
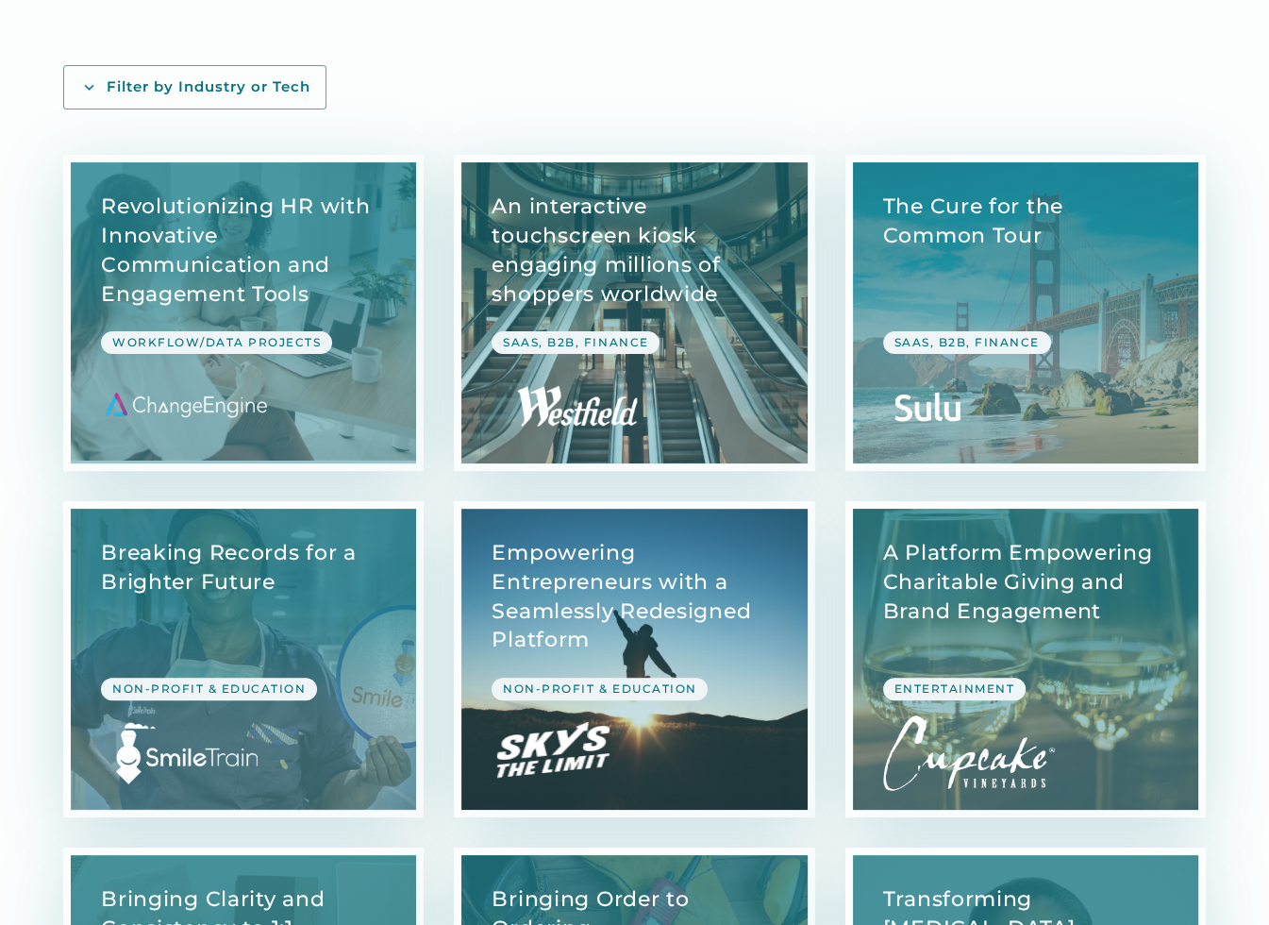
scroll to position [704, 0]
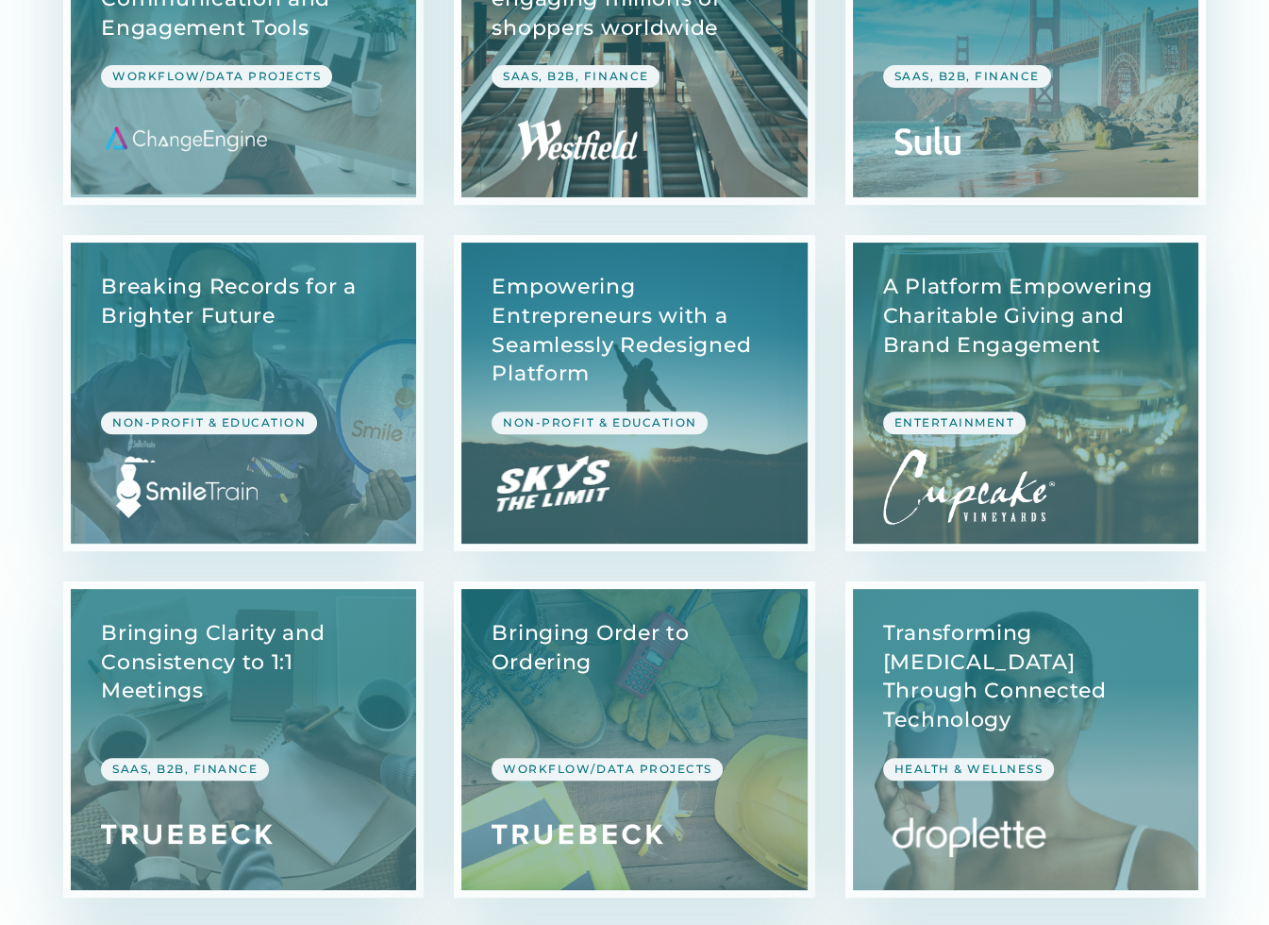
click at [759, 33] on link "View Case Study" at bounding box center [633, 46] width 345 height 301
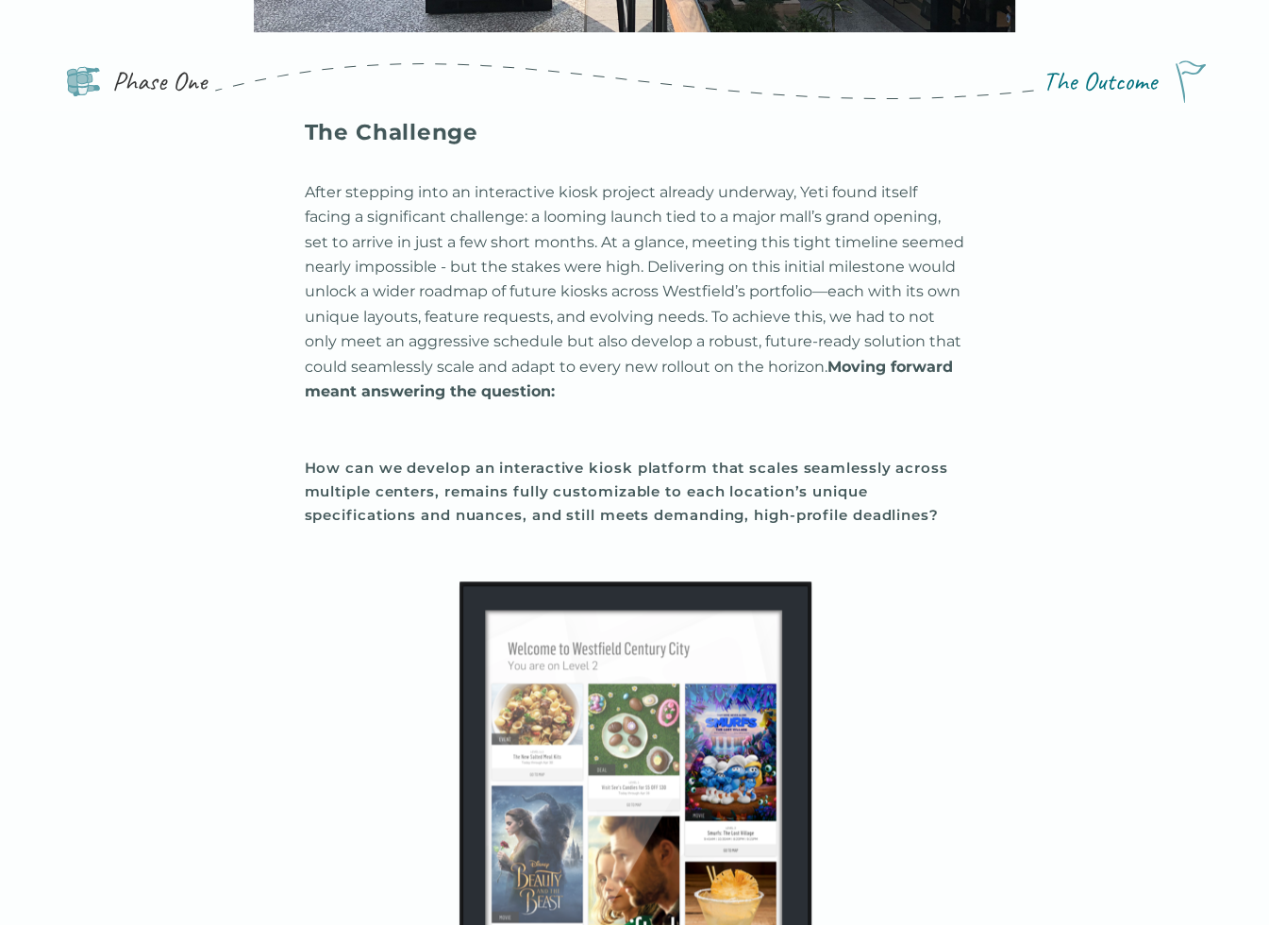
scroll to position [1761, 0]
